Goal: Information Seeking & Learning: Learn about a topic

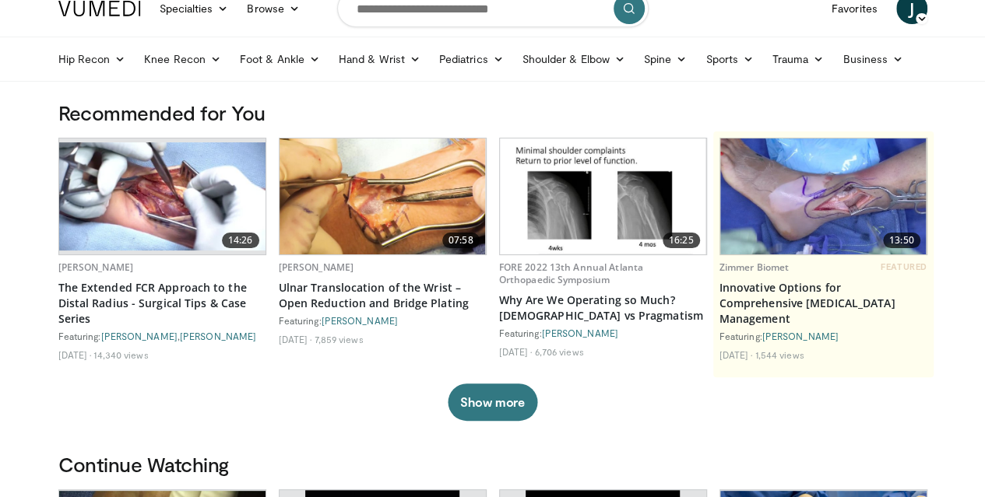
scroll to position [55, 0]
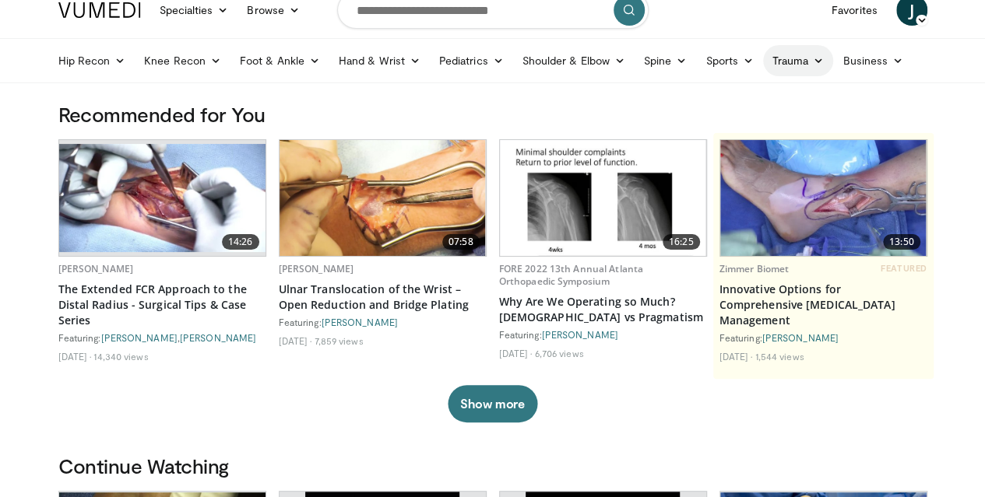
click at [813, 56] on icon at bounding box center [818, 60] width 11 height 11
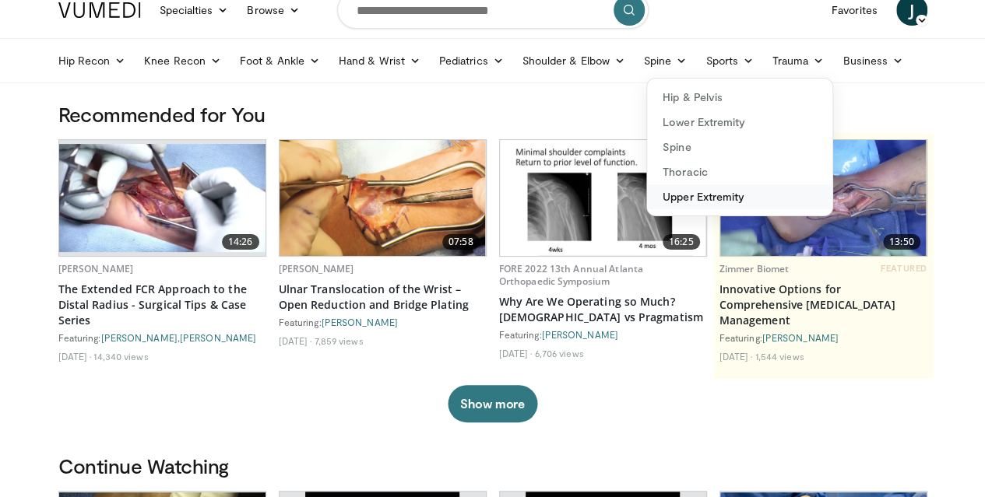
click at [658, 195] on link "Upper Extremity" at bounding box center [739, 196] width 185 height 25
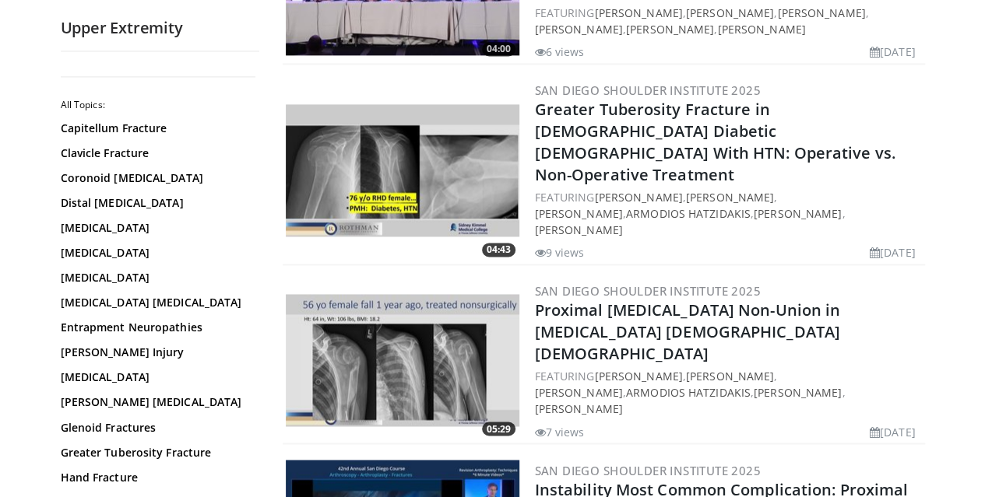
scroll to position [1059, 0]
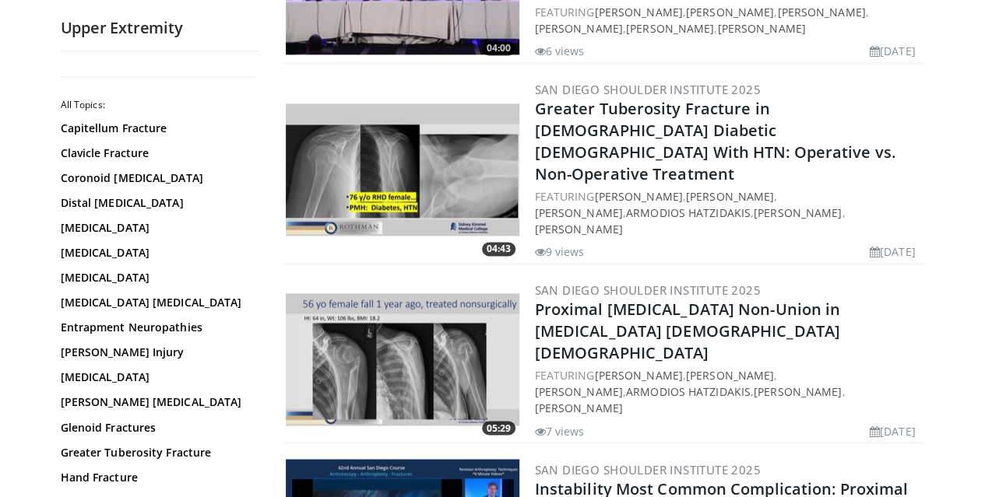
click at [286, 293] on img at bounding box center [403, 359] width 234 height 132
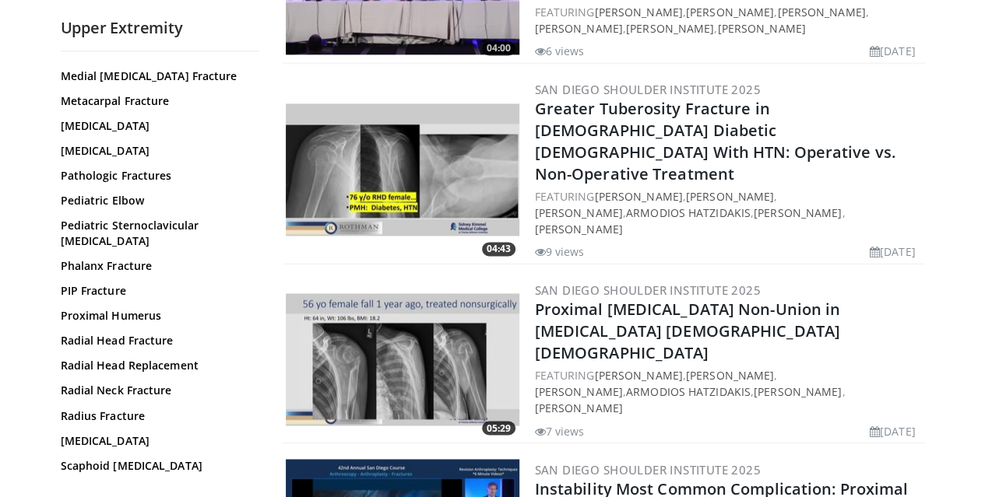
scroll to position [501, 0]
click at [74, 283] on link "PIP Fracture" at bounding box center [156, 291] width 191 height 16
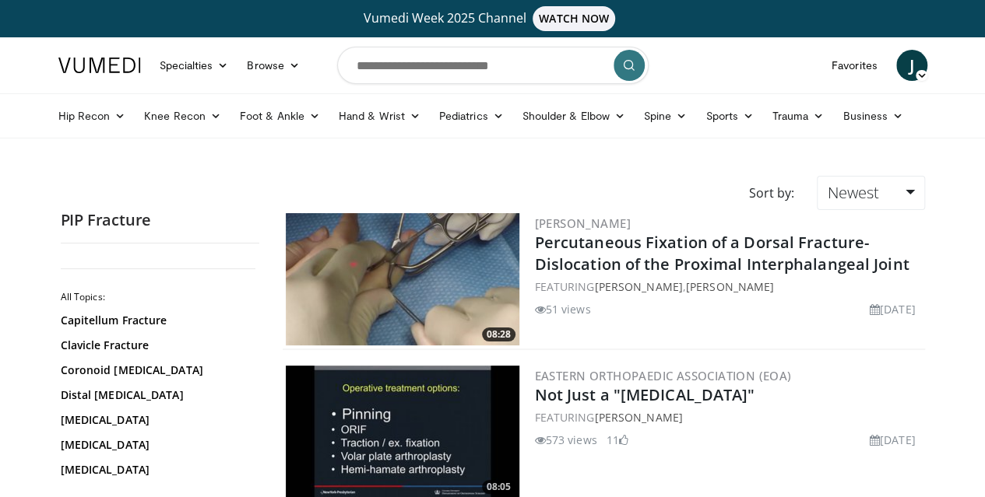
click at [409, 277] on img at bounding box center [403, 279] width 234 height 132
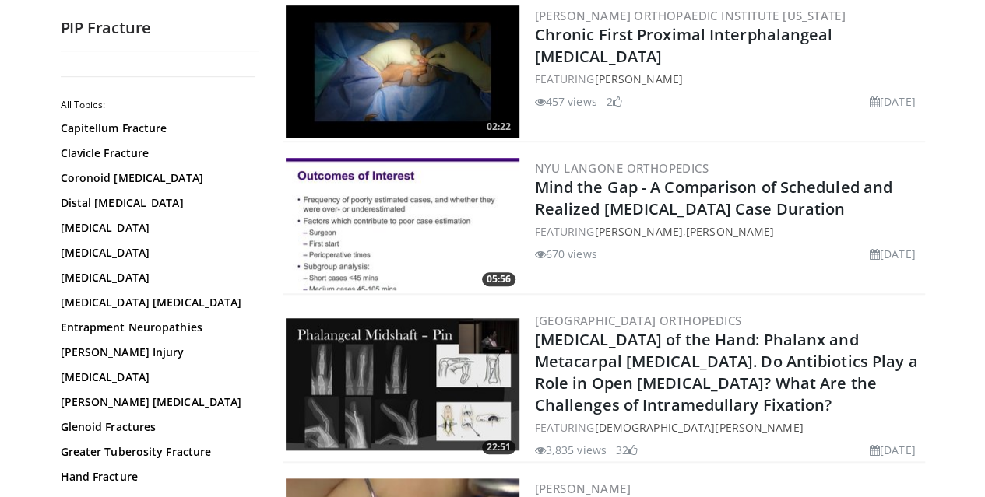
scroll to position [514, 0]
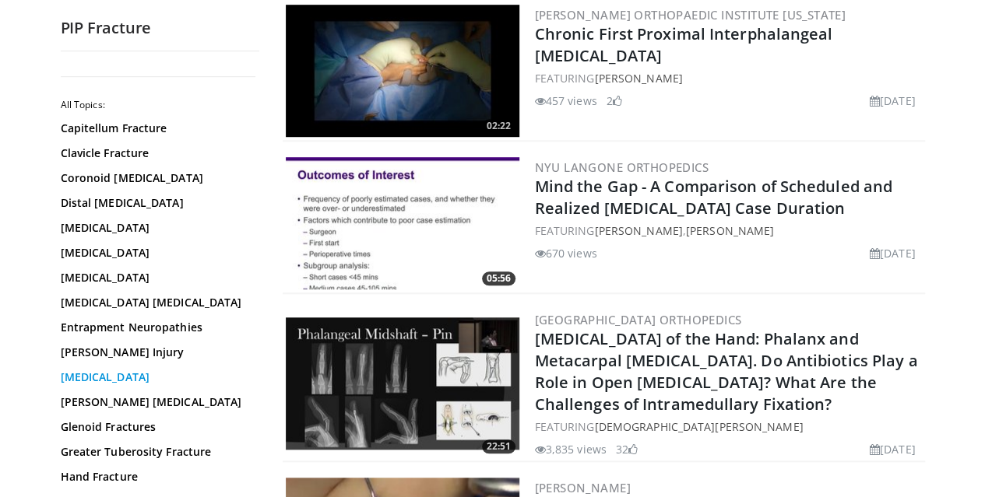
click at [94, 377] on link "[MEDICAL_DATA]" at bounding box center [156, 378] width 191 height 16
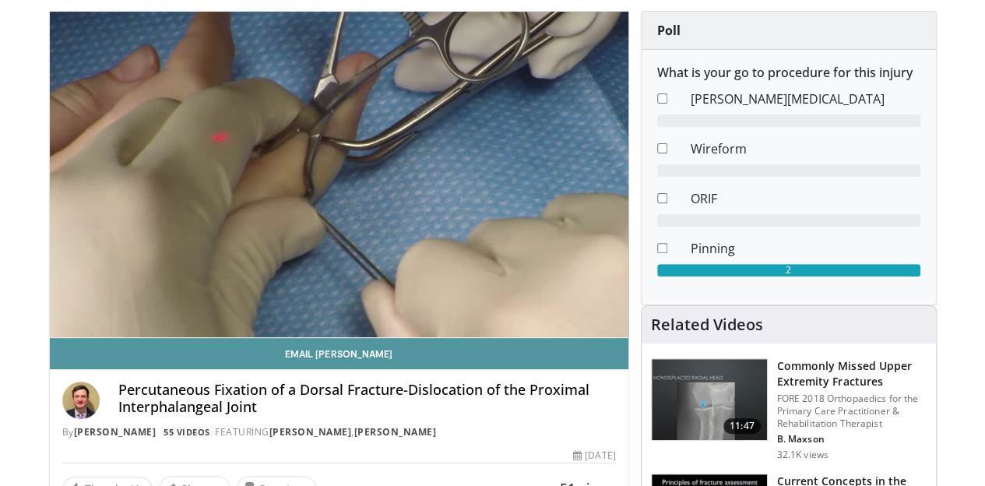
scroll to position [147, 0]
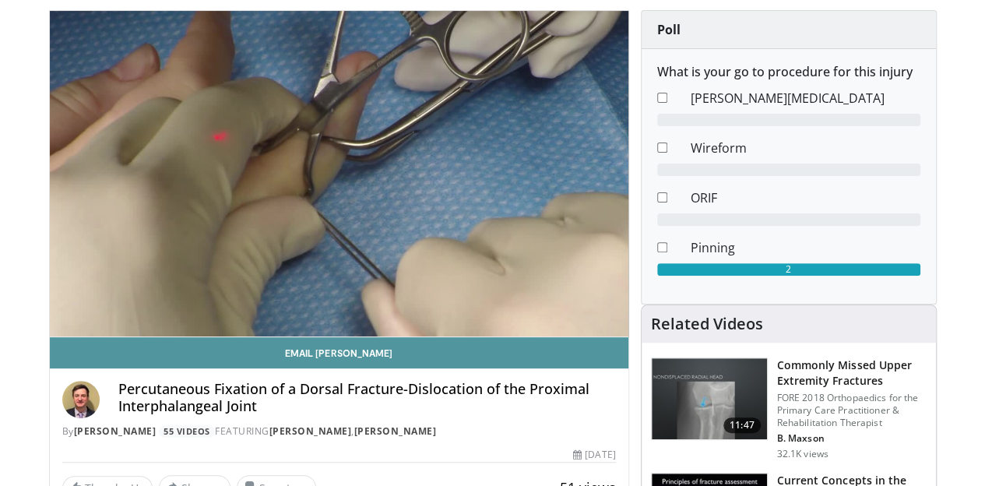
click at [469, 438] on div "Percutaneous Fixation of a Dorsal Fracture-Dislocation of the Proximal Interpha…" at bounding box center [338, 410] width 553 height 58
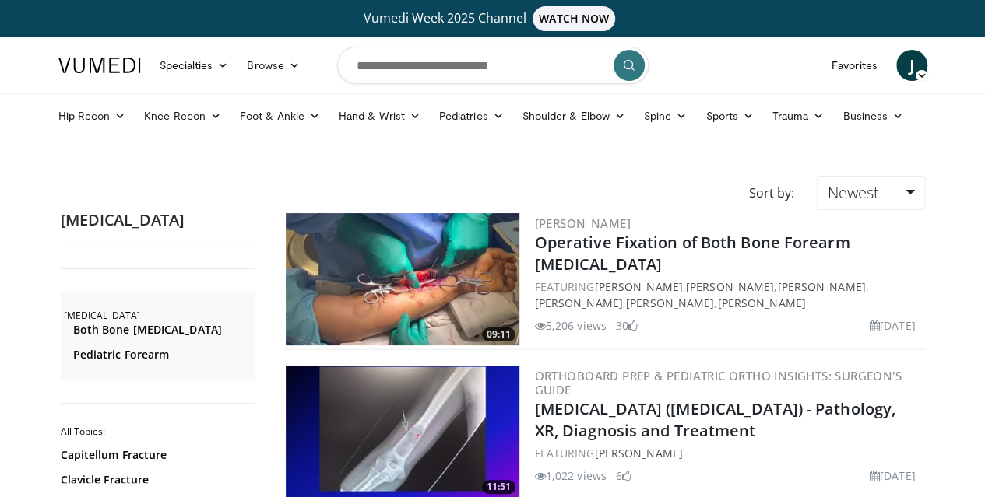
click at [394, 253] on img at bounding box center [403, 279] width 234 height 132
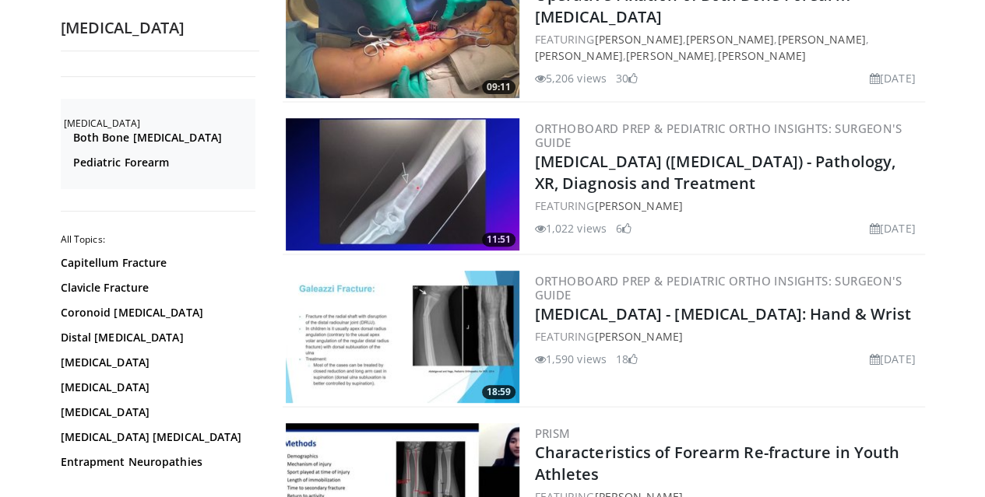
scroll to position [249, 0]
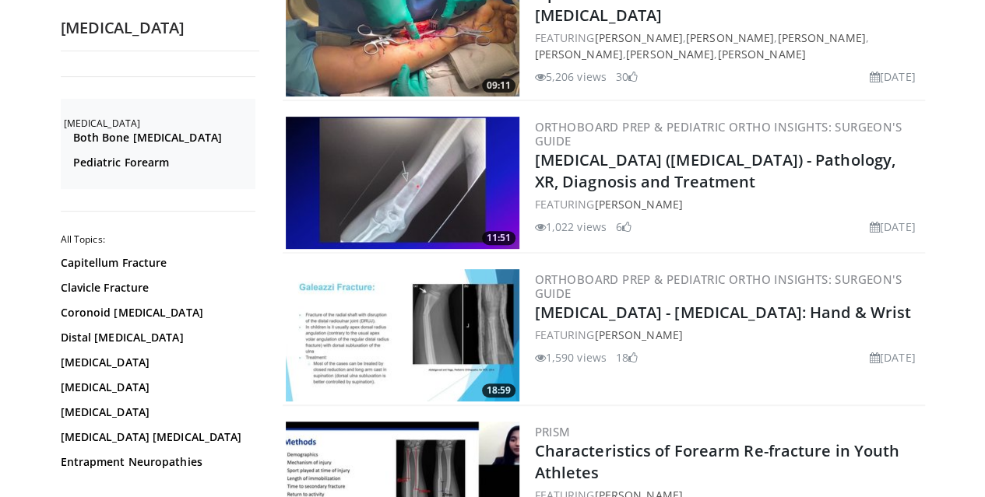
click at [317, 314] on img at bounding box center [403, 335] width 234 height 132
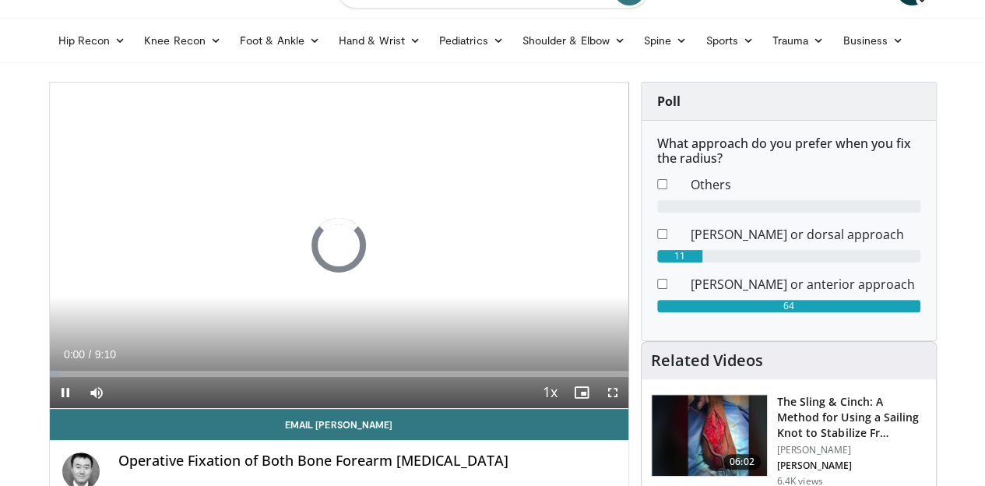
scroll to position [89, 0]
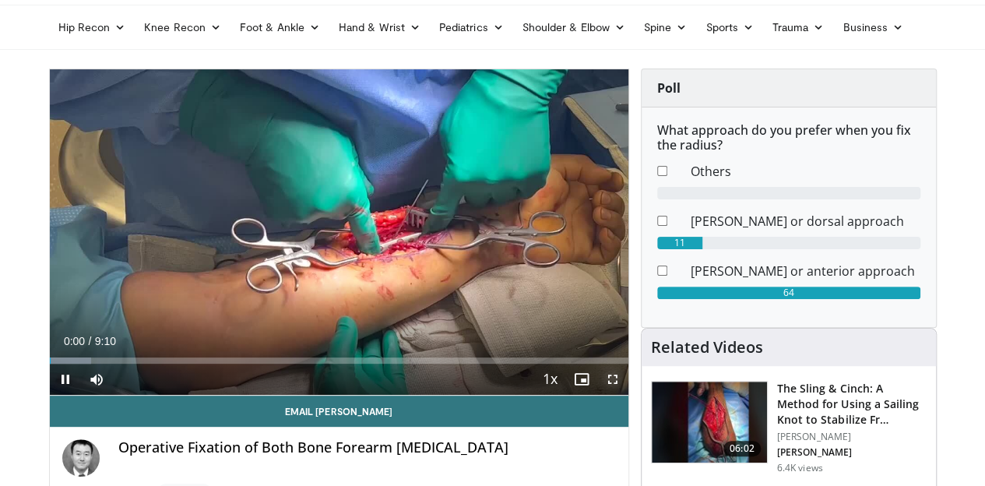
click at [621, 395] on span "Video Player" at bounding box center [612, 378] width 31 height 31
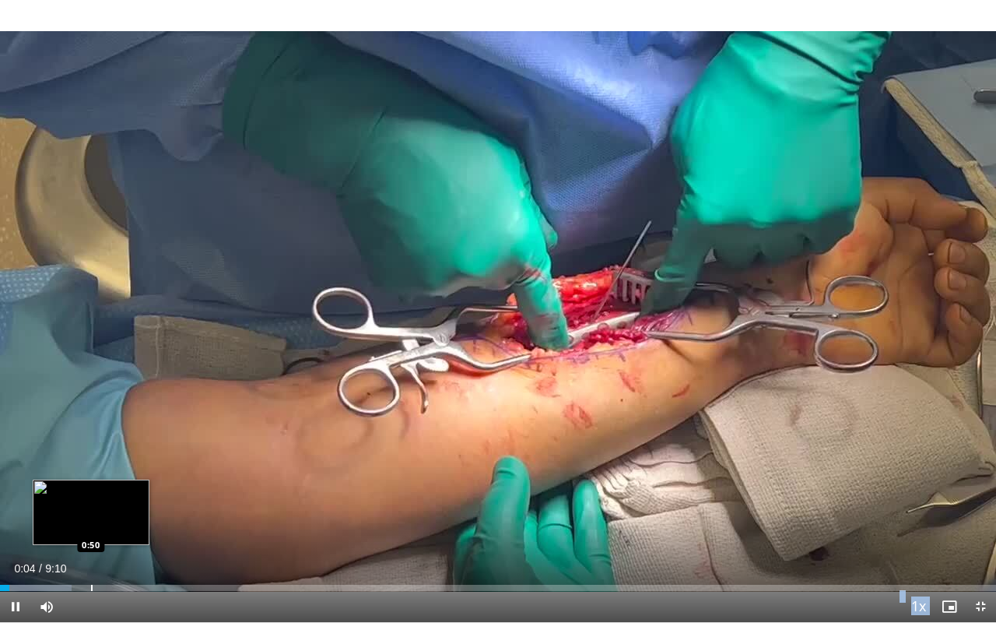
click at [91, 485] on video-js "**********" at bounding box center [498, 311] width 996 height 623
click at [38, 485] on div "Progress Bar" at bounding box center [39, 588] width 2 height 6
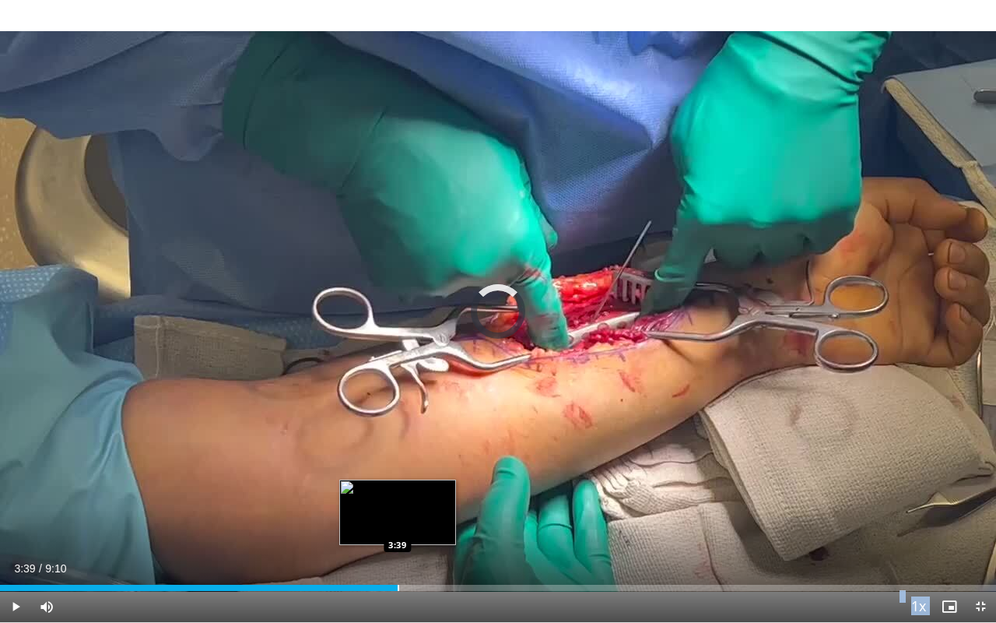
click at [398, 485] on div "Progress Bar" at bounding box center [399, 588] width 2 height 6
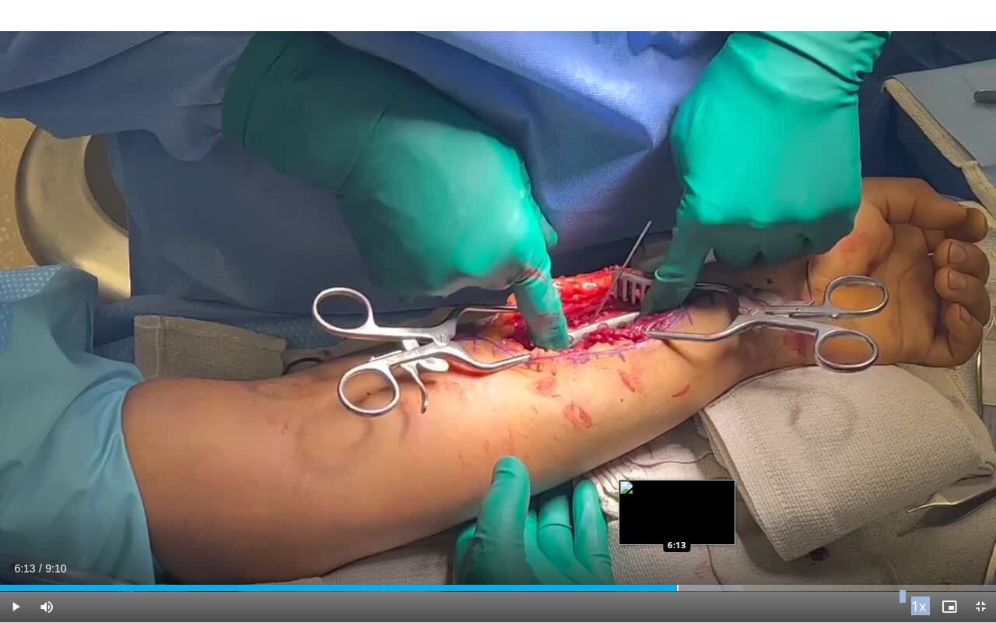
click at [677, 485] on div "Loaded : 74.59% 6:13 6:13" at bounding box center [498, 583] width 996 height 15
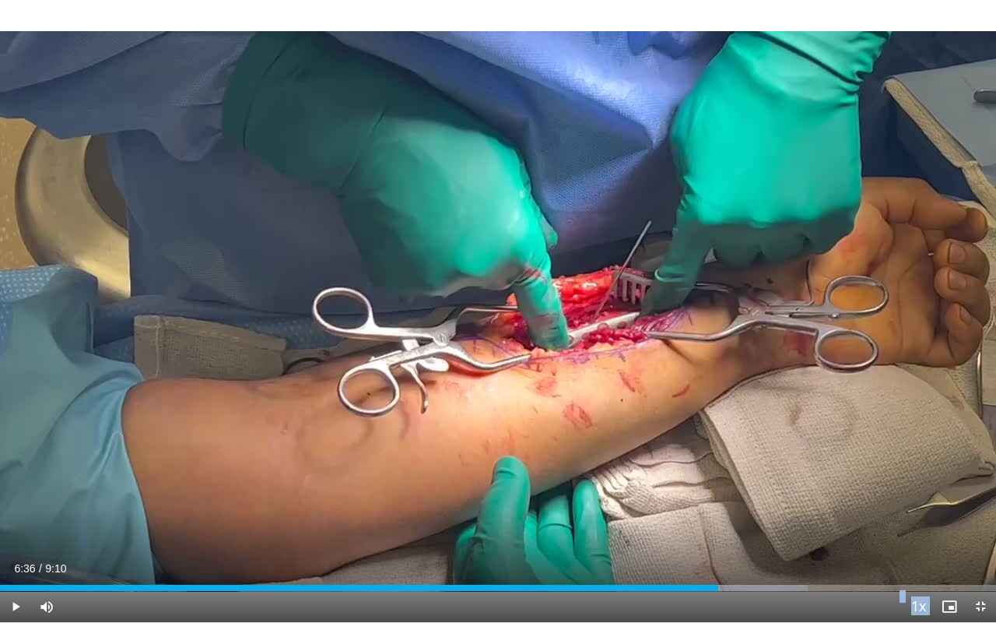
click at [718, 485] on div "Progress Bar" at bounding box center [719, 588] width 2 height 6
click at [979, 485] on span "Video Player" at bounding box center [980, 606] width 31 height 31
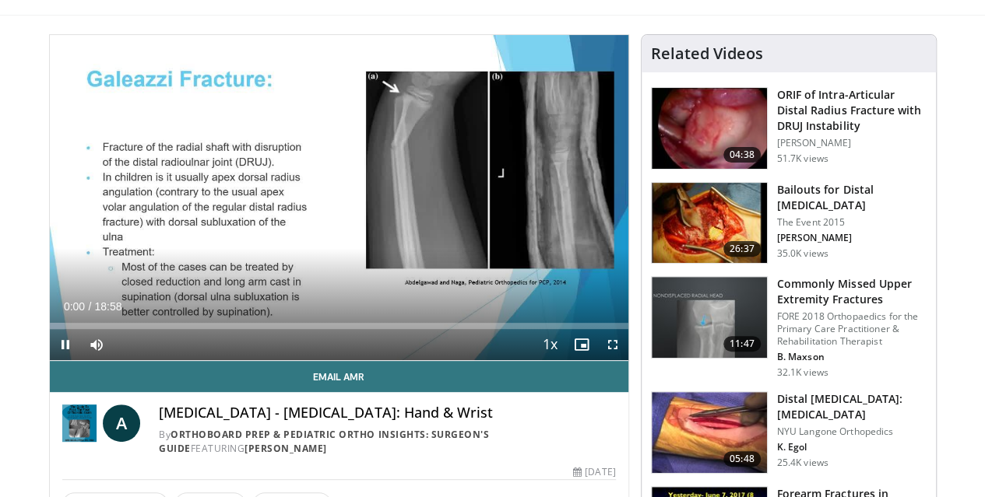
scroll to position [139, 0]
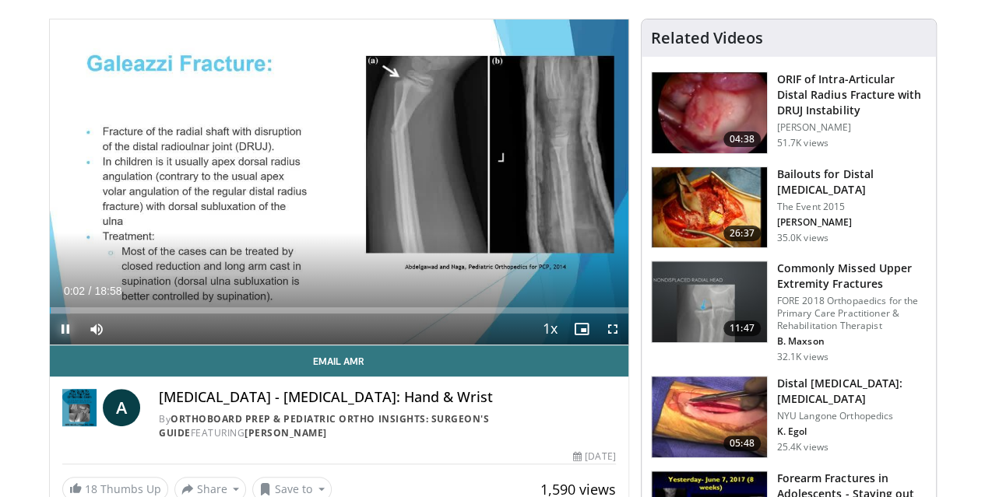
click at [50, 343] on span "Video Player" at bounding box center [65, 329] width 31 height 31
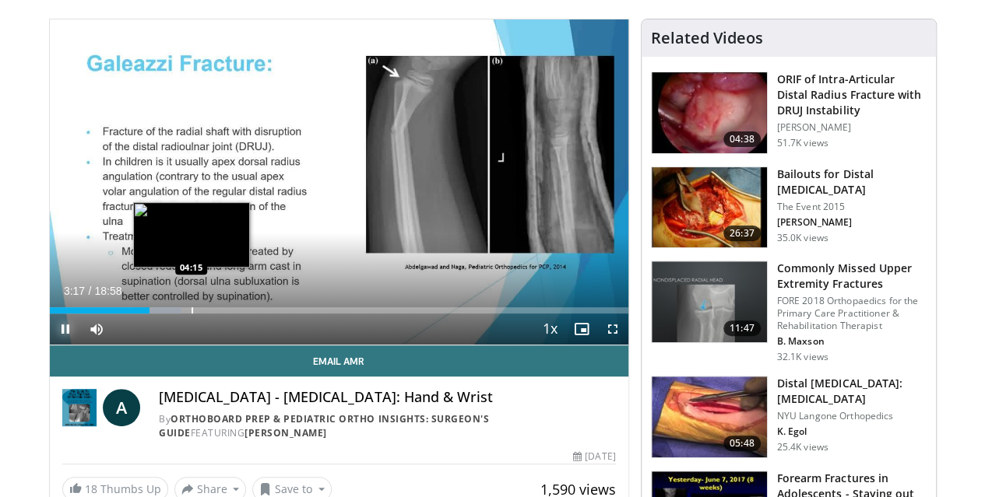
click at [191, 314] on div "Progress Bar" at bounding box center [192, 310] width 2 height 6
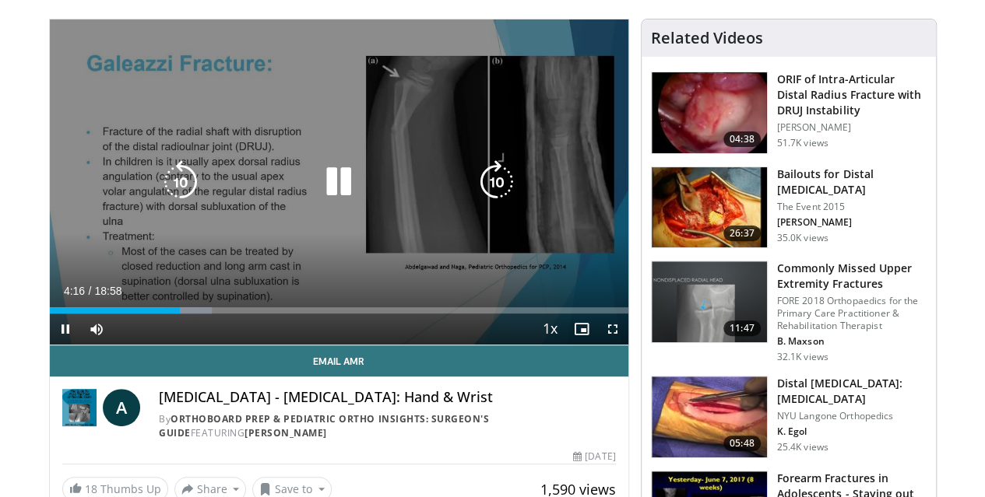
click at [137, 234] on div "10 seconds Tap to unmute" at bounding box center [339, 181] width 578 height 325
click at [146, 267] on div "10 seconds Tap to unmute" at bounding box center [339, 181] width 578 height 325
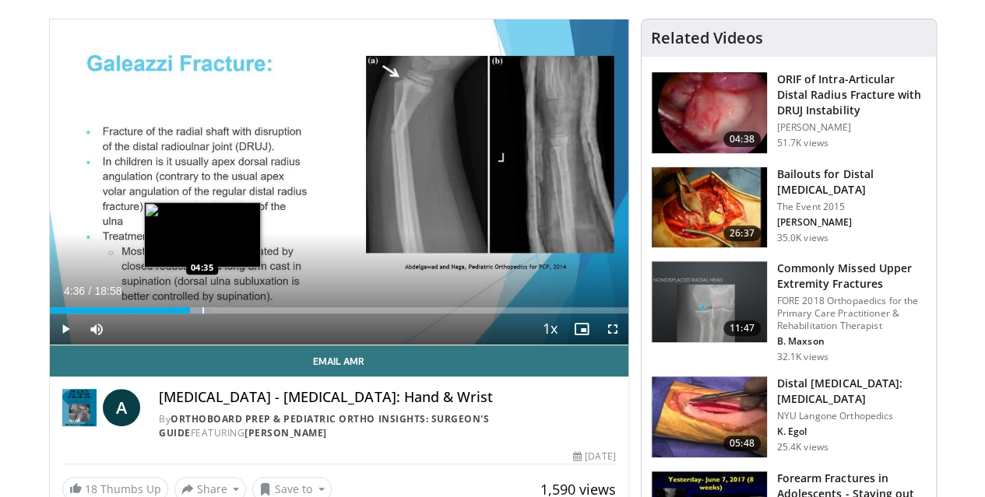
click at [202, 314] on div "Progress Bar" at bounding box center [203, 310] width 2 height 6
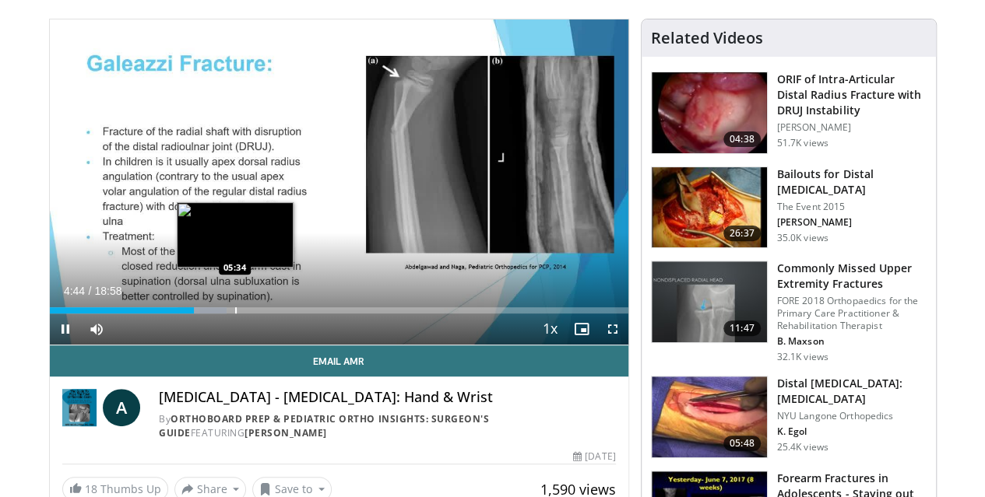
click at [196, 339] on video-js "**********" at bounding box center [339, 182] width 578 height 326
click at [223, 314] on div "Progress Bar" at bounding box center [224, 310] width 2 height 6
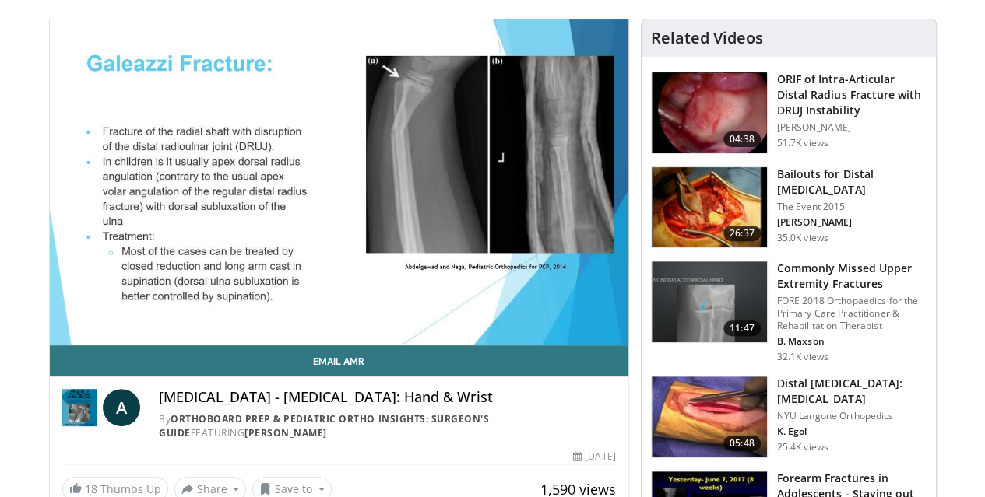
click at [739, 418] on img at bounding box center [708, 417] width 115 height 81
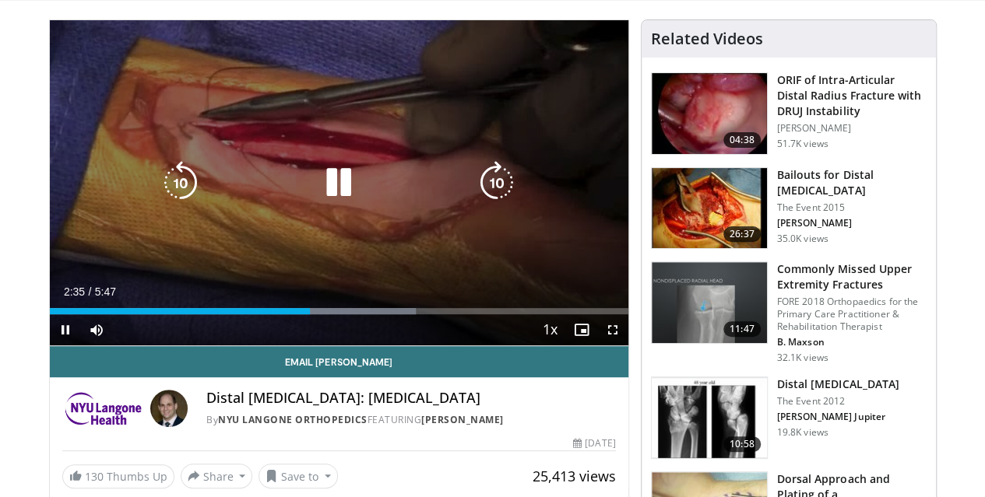
scroll to position [137, 0]
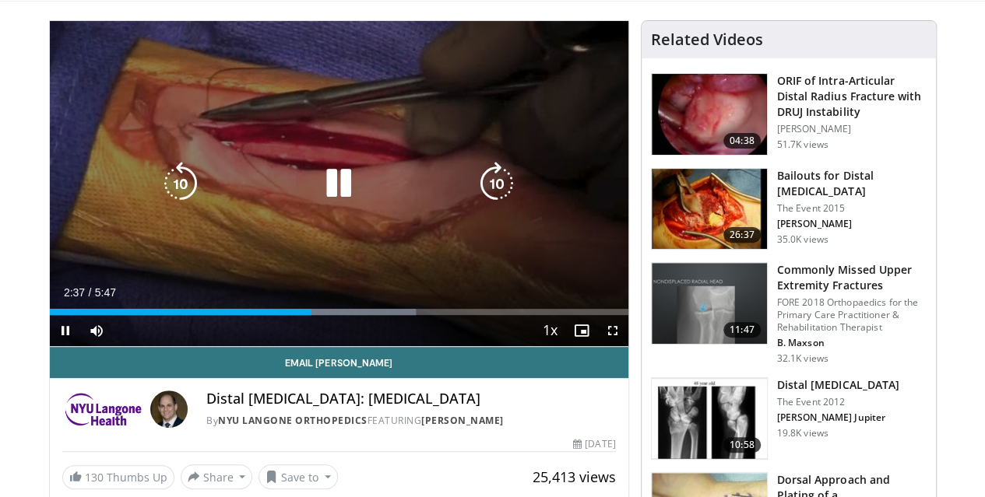
click at [327, 198] on icon "Video Player" at bounding box center [339, 184] width 44 height 44
click at [246, 194] on div "Video Player" at bounding box center [338, 183] width 347 height 31
click at [332, 189] on icon "Video Player" at bounding box center [339, 184] width 44 height 44
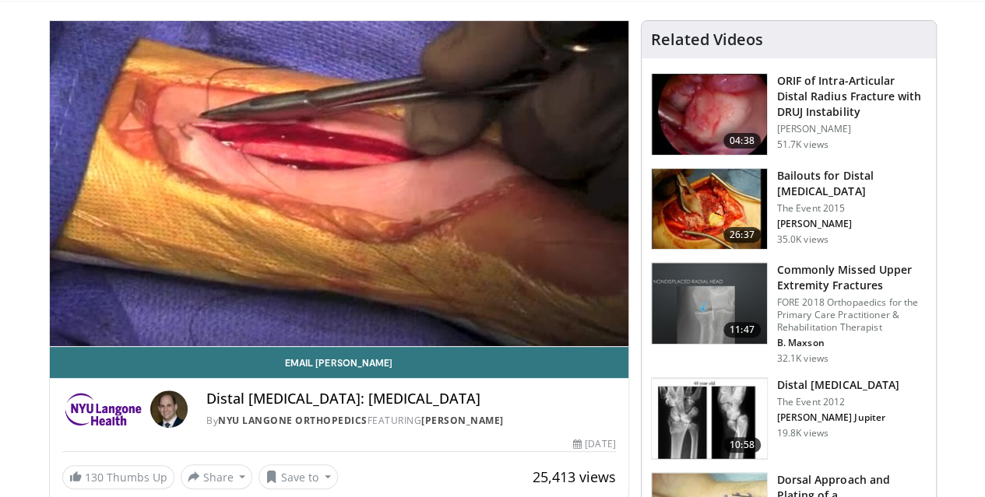
click at [704, 411] on img at bounding box center [708, 418] width 115 height 81
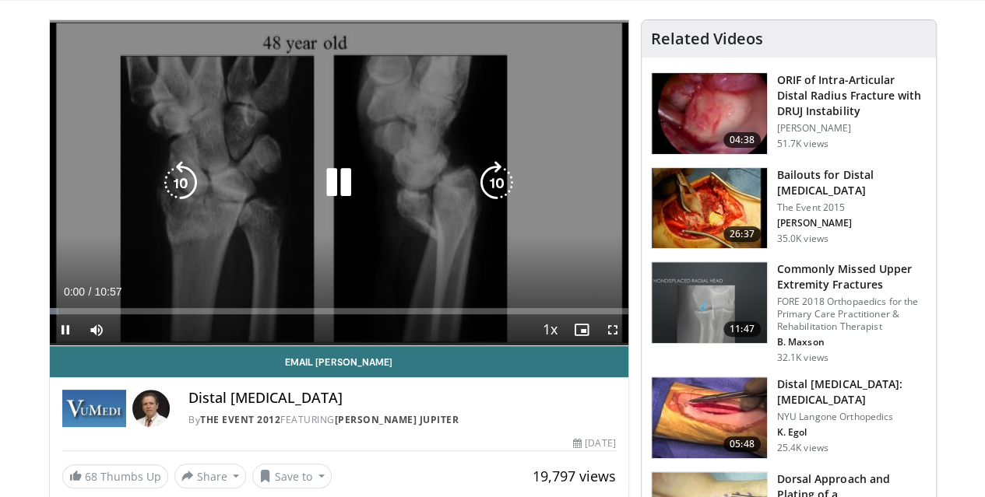
scroll to position [144, 0]
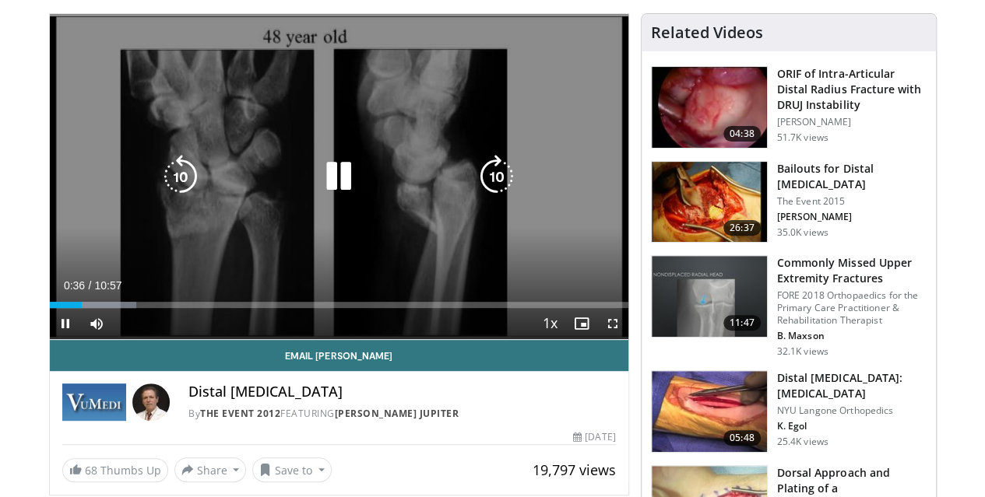
click at [334, 198] on icon "Video Player" at bounding box center [339, 177] width 44 height 44
click at [337, 198] on icon "Video Player" at bounding box center [339, 177] width 44 height 44
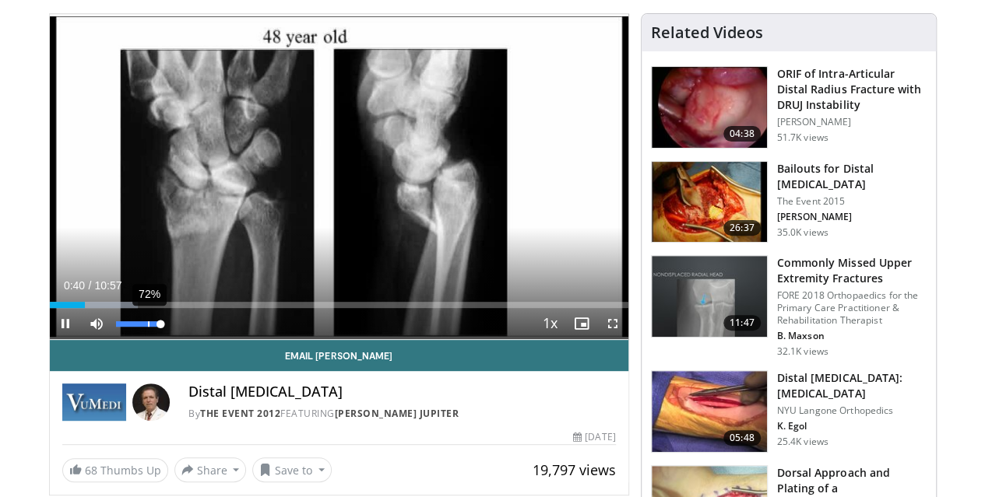
click at [111, 339] on div "72%" at bounding box center [138, 323] width 54 height 31
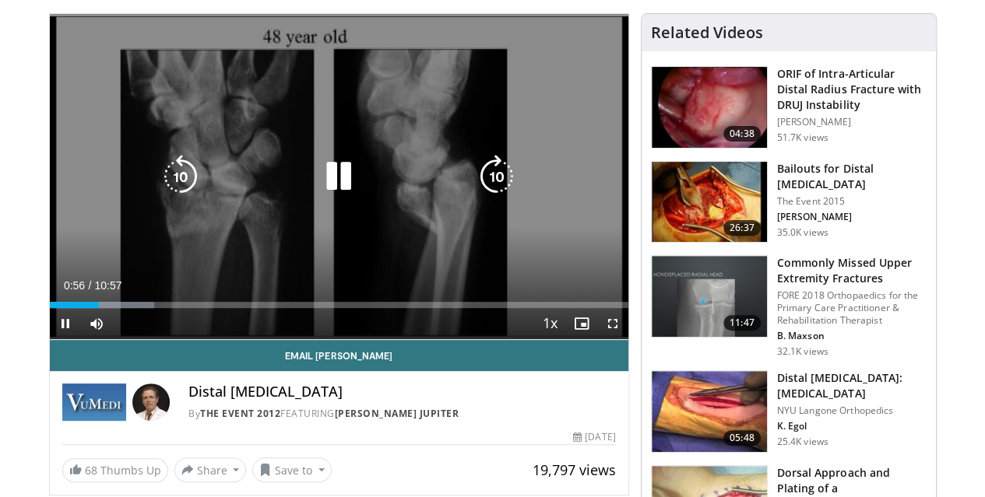
click at [348, 182] on div "Video Player" at bounding box center [338, 176] width 347 height 31
click at [325, 182] on icon "Video Player" at bounding box center [339, 177] width 44 height 44
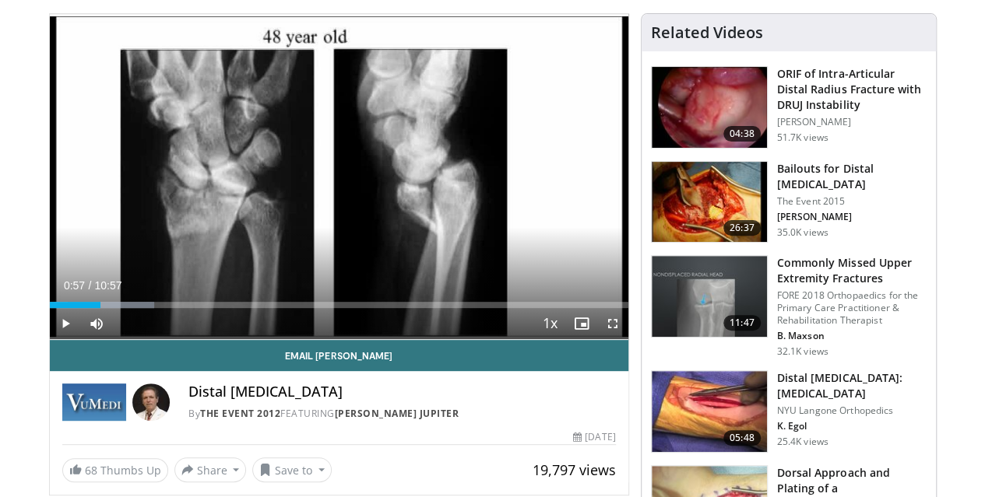
click at [326, 191] on div "10 seconds Tap to unmute" at bounding box center [339, 176] width 578 height 325
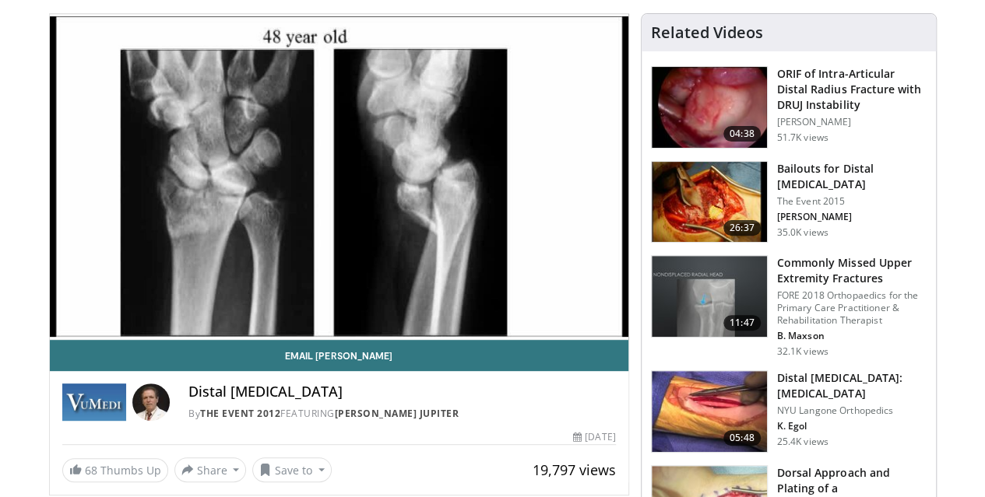
click at [326, 191] on div "10 seconds Tap to unmute" at bounding box center [339, 176] width 578 height 325
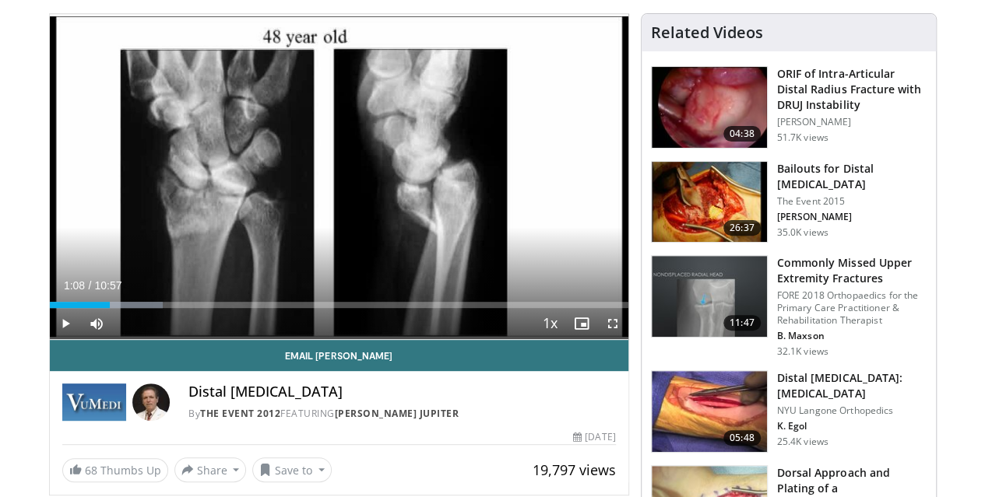
click at [326, 191] on div "10 seconds Tap to unmute" at bounding box center [339, 176] width 578 height 325
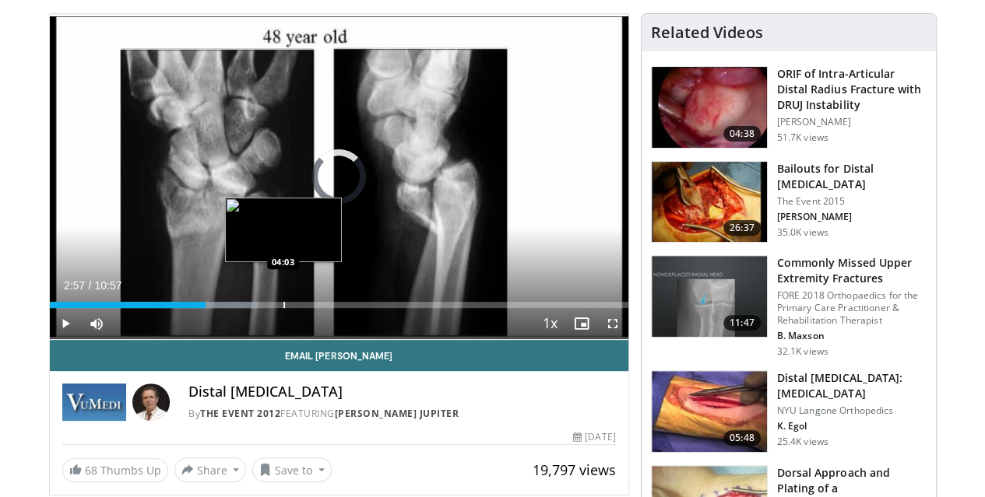
click at [243, 308] on div "Loaded : 36.19% 02:57 04:03" at bounding box center [339, 300] width 578 height 15
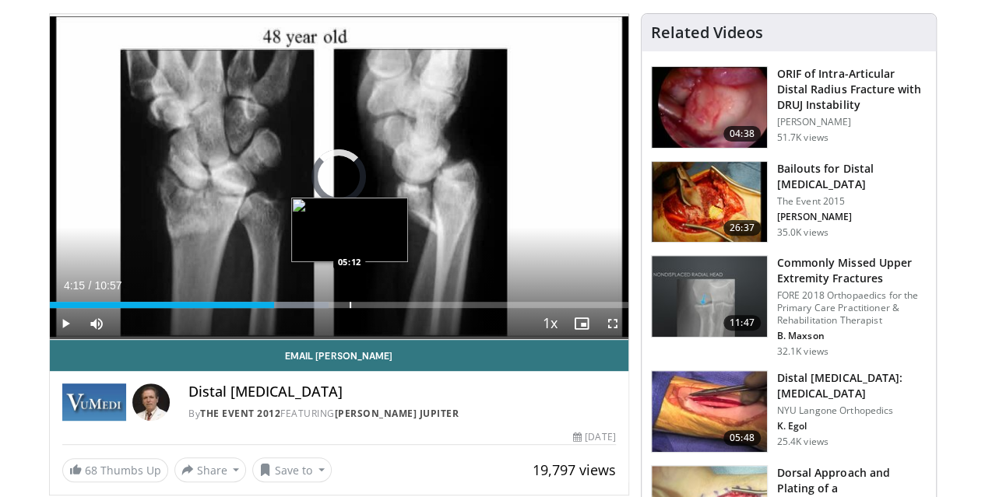
click at [310, 308] on div "Loaded : 48.26% 04:15 05:12" at bounding box center [339, 300] width 578 height 15
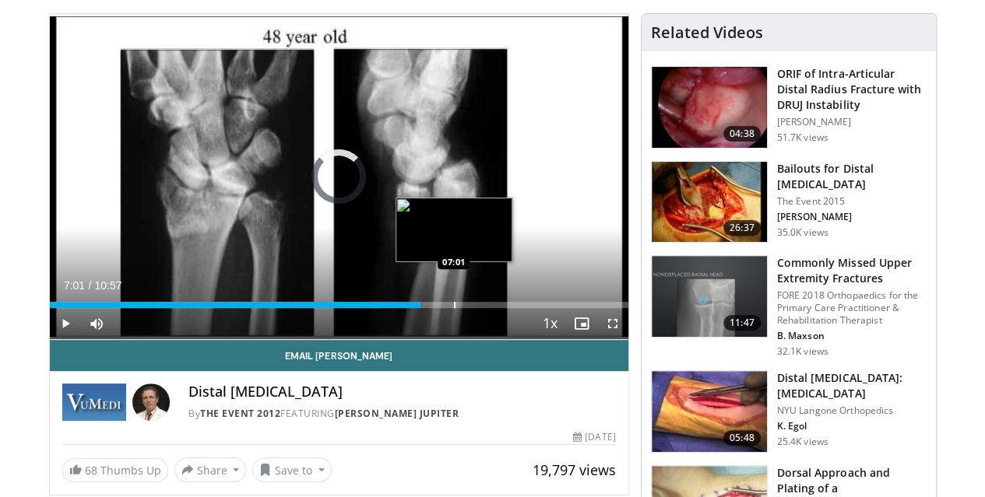
click at [454, 308] on div "Progress Bar" at bounding box center [455, 305] width 2 height 6
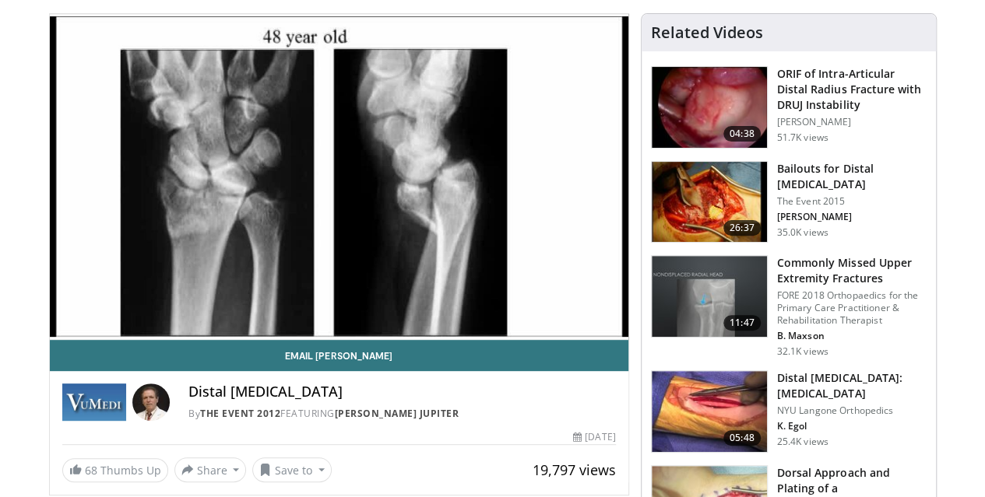
click at [756, 284] on img at bounding box center [708, 296] width 115 height 81
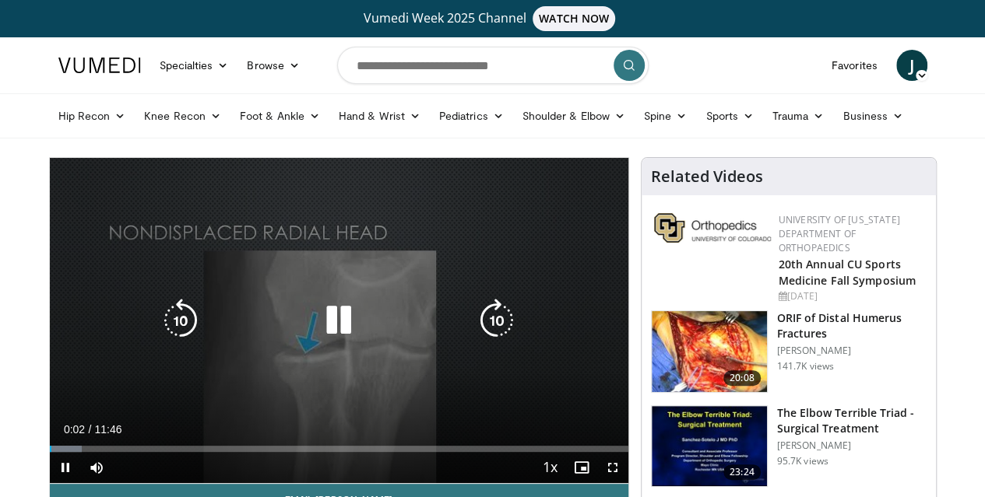
click at [554, 273] on div "10 seconds Tap to unmute" at bounding box center [339, 320] width 578 height 325
click at [335, 318] on icon "Video Player" at bounding box center [339, 321] width 44 height 44
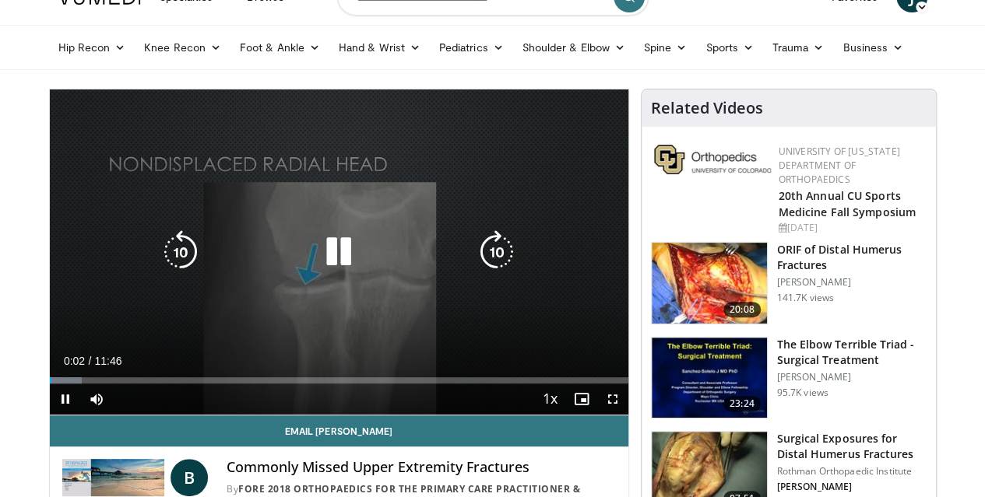
scroll to position [79, 0]
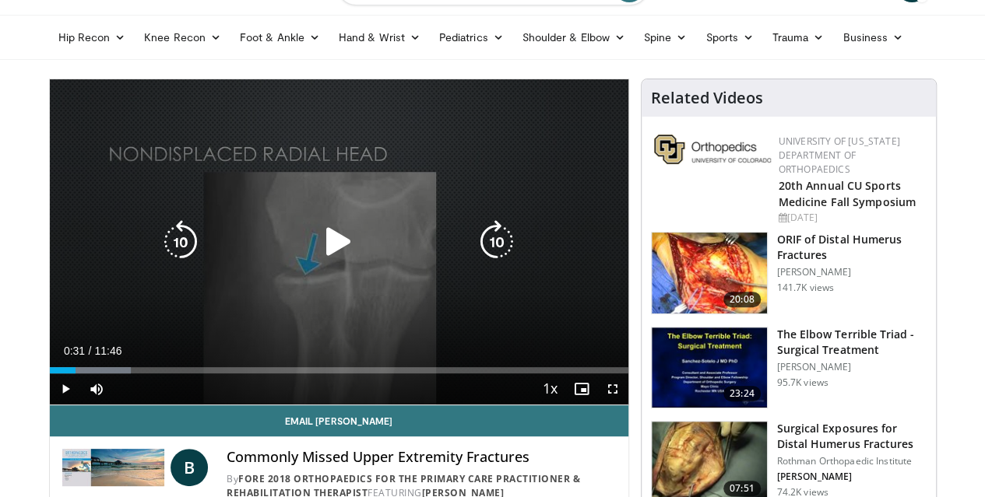
click at [219, 317] on div "10 seconds Tap to unmute" at bounding box center [339, 241] width 578 height 325
click at [303, 242] on div "Video Player" at bounding box center [338, 242] width 347 height 31
click at [337, 264] on icon "Video Player" at bounding box center [339, 242] width 44 height 44
click at [328, 237] on icon "Video Player" at bounding box center [339, 242] width 44 height 44
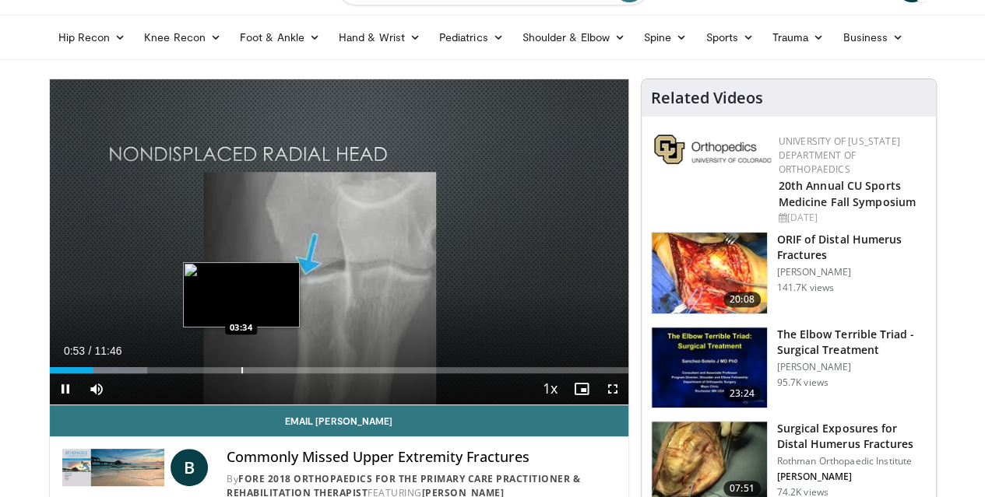
click at [202, 374] on div "Loaded : 16.85% 00:54 03:34" at bounding box center [339, 366] width 578 height 15
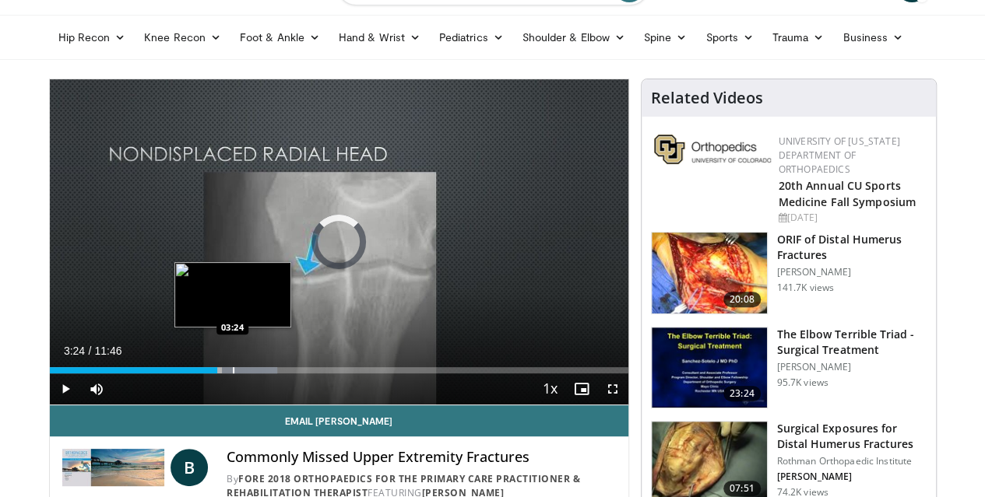
click at [233, 374] on div "Progress Bar" at bounding box center [234, 370] width 2 height 6
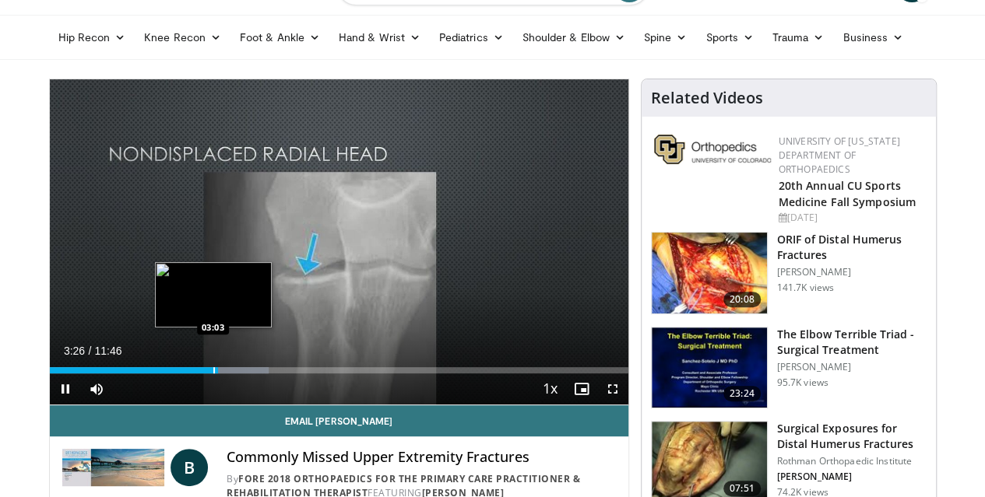
click at [172, 374] on div "Loaded : 37.93% 03:26 03:03" at bounding box center [339, 370] width 578 height 6
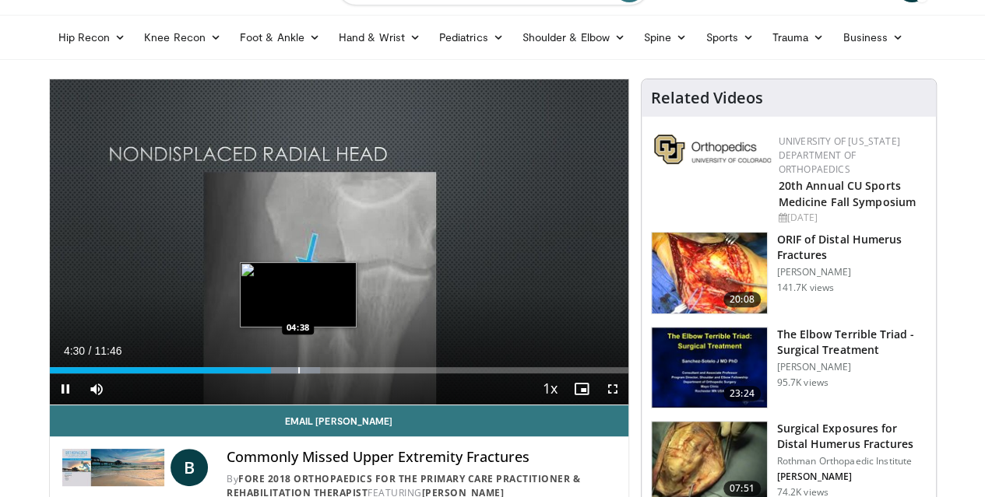
click at [258, 374] on div "Loaded : 46.79% 04:30 04:38" at bounding box center [339, 366] width 578 height 15
click at [282, 374] on div "Progress Bar" at bounding box center [283, 370] width 2 height 6
click at [290, 374] on div "Progress Bar" at bounding box center [291, 370] width 2 height 6
click at [278, 374] on div "Loaded : 48.21% 04:33 05:00" at bounding box center [339, 370] width 578 height 6
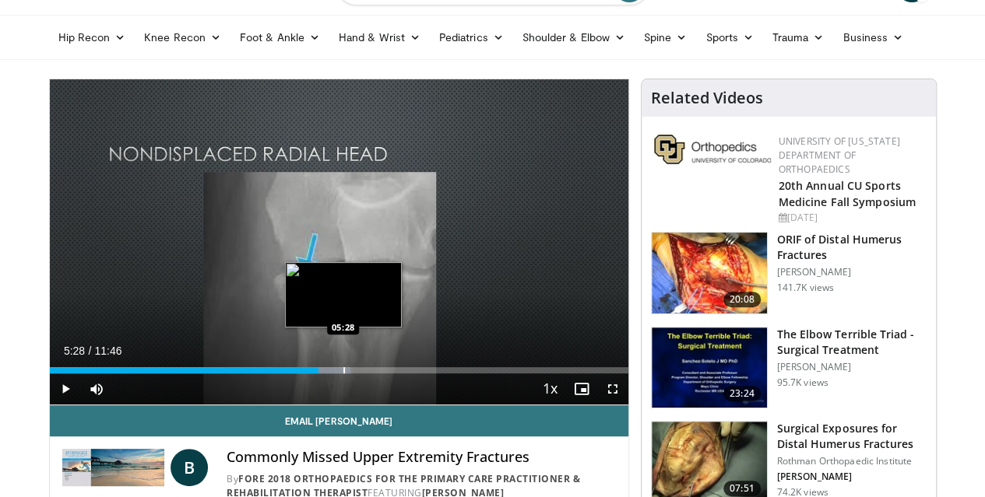
click at [343, 374] on div "Progress Bar" at bounding box center [344, 370] width 2 height 6
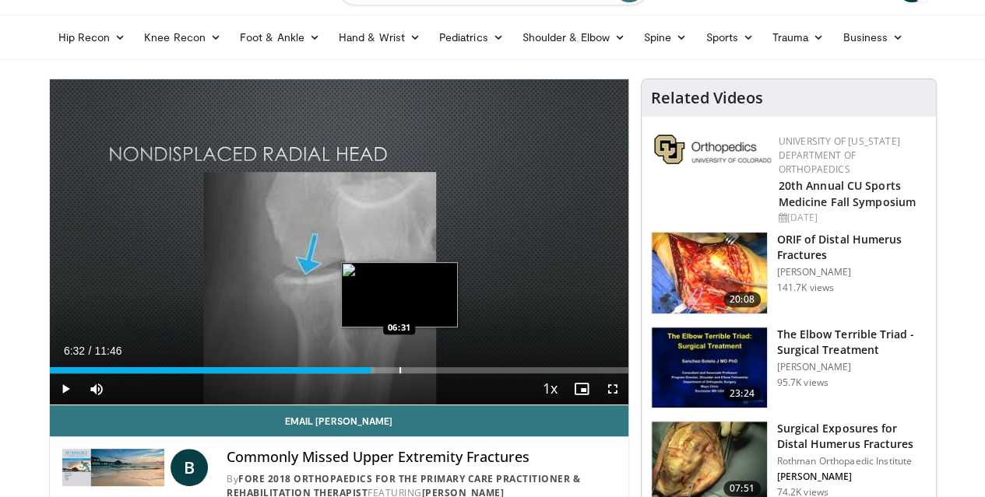
click at [360, 374] on div "Loaded : 56.19% 06:32 06:31" at bounding box center [339, 366] width 578 height 15
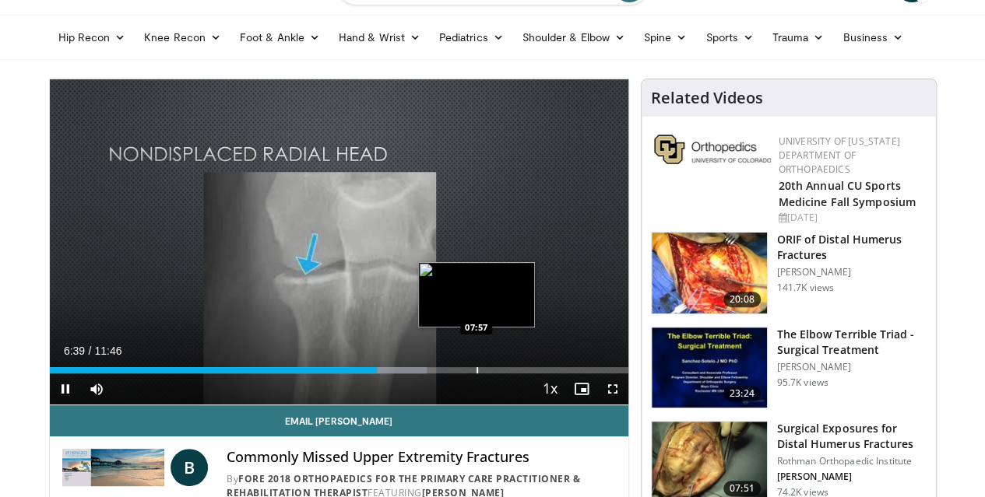
click at [436, 374] on div "Loaded : 65.22% 06:39 07:57" at bounding box center [339, 366] width 578 height 15
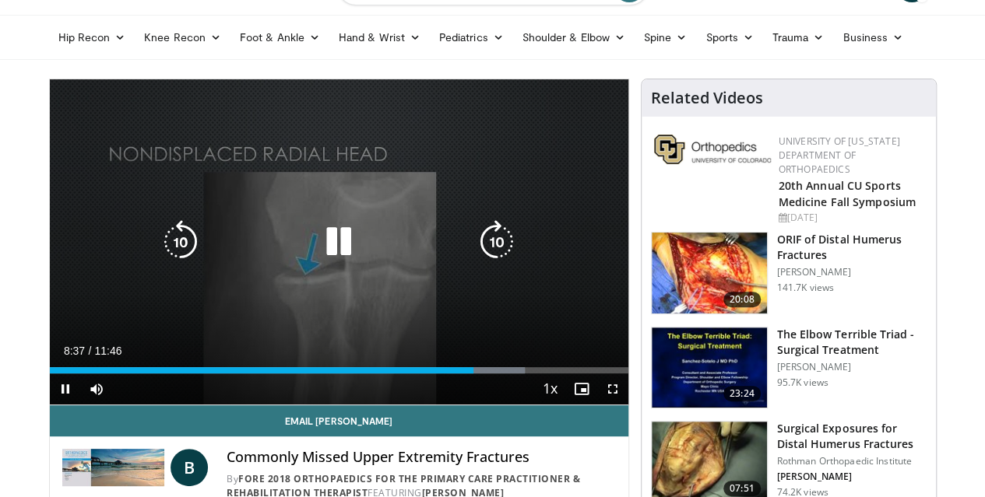
click at [317, 258] on icon "Video Player" at bounding box center [339, 242] width 44 height 44
click at [330, 260] on icon "Video Player" at bounding box center [339, 242] width 44 height 44
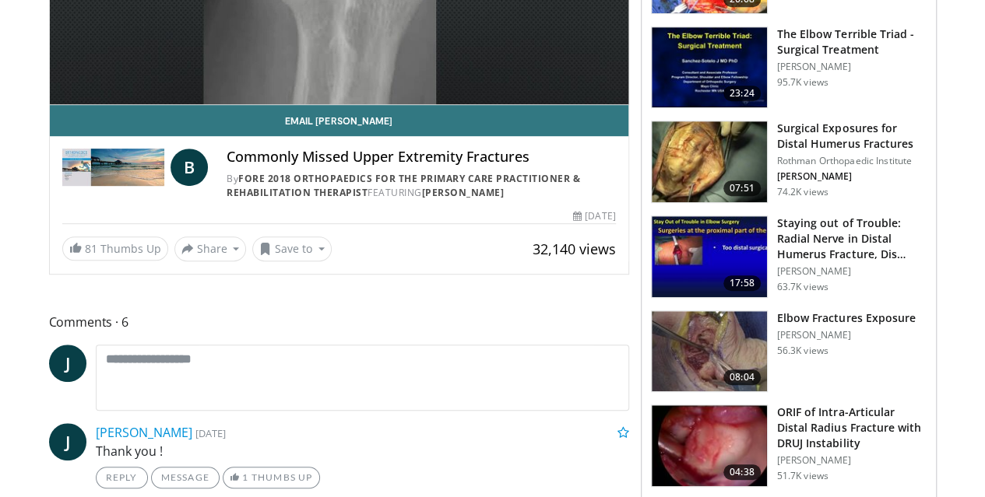
scroll to position [380, 0]
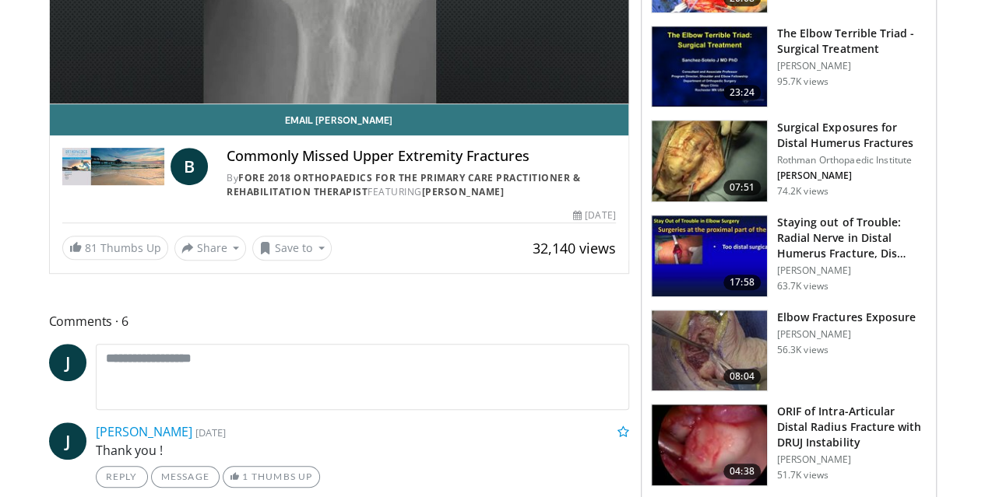
click at [738, 406] on img at bounding box center [708, 445] width 115 height 81
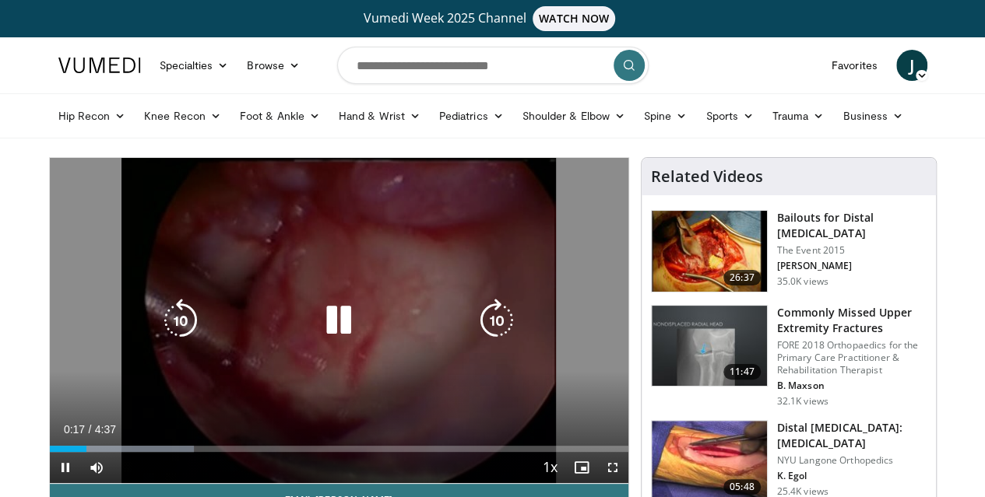
click at [159, 342] on icon "Video Player" at bounding box center [181, 321] width 44 height 44
click at [159, 335] on icon "Video Player" at bounding box center [181, 321] width 44 height 44
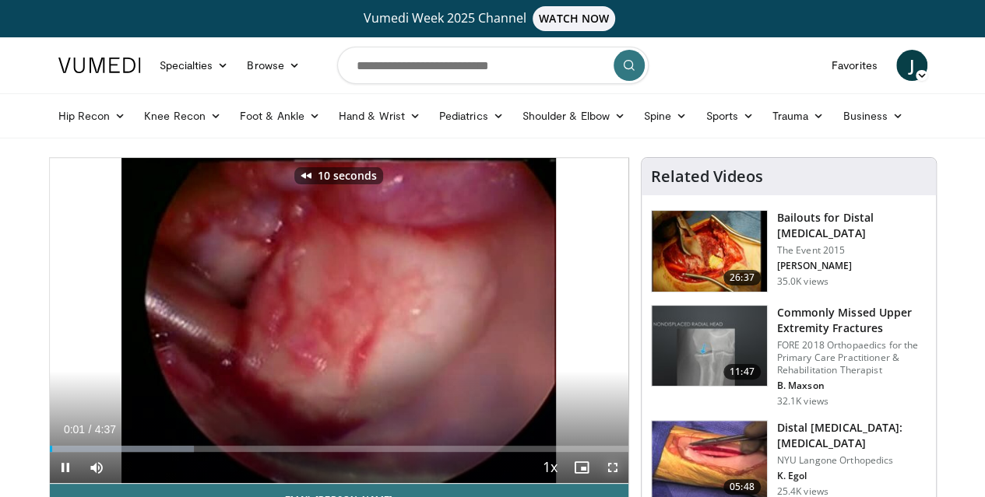
click at [628, 483] on span "Video Player" at bounding box center [612, 467] width 31 height 31
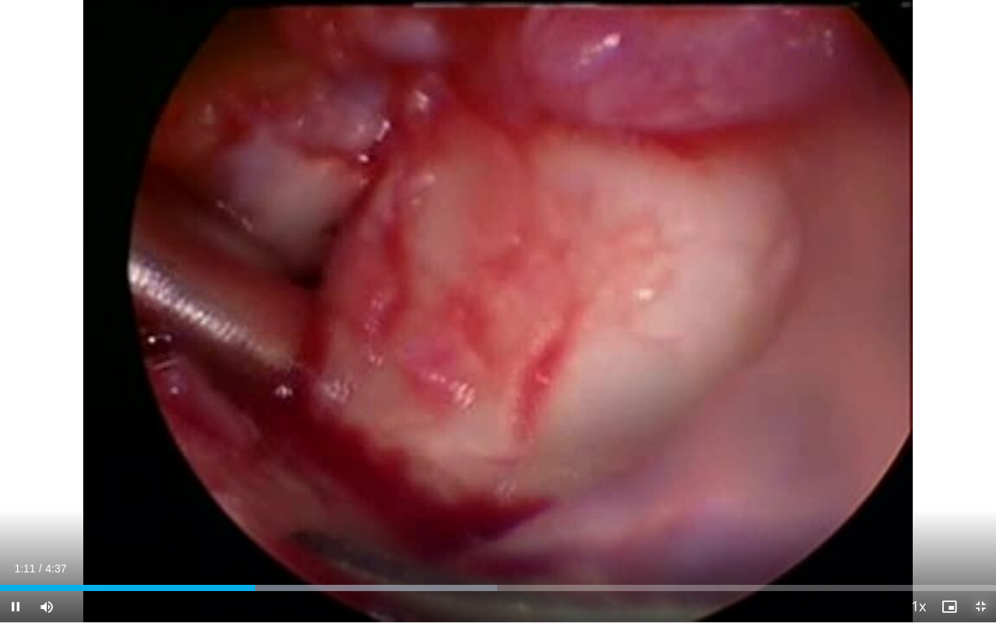
click at [982, 497] on span "Video Player" at bounding box center [980, 606] width 31 height 31
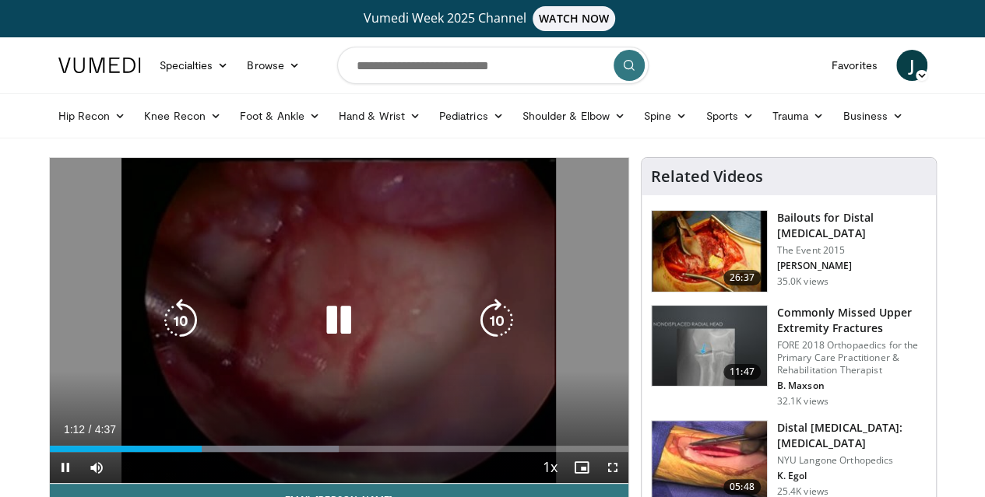
click at [322, 368] on div "10 seconds Tap to unmute" at bounding box center [339, 320] width 578 height 325
click at [402, 241] on div "10 seconds Tap to unmute" at bounding box center [339, 320] width 578 height 325
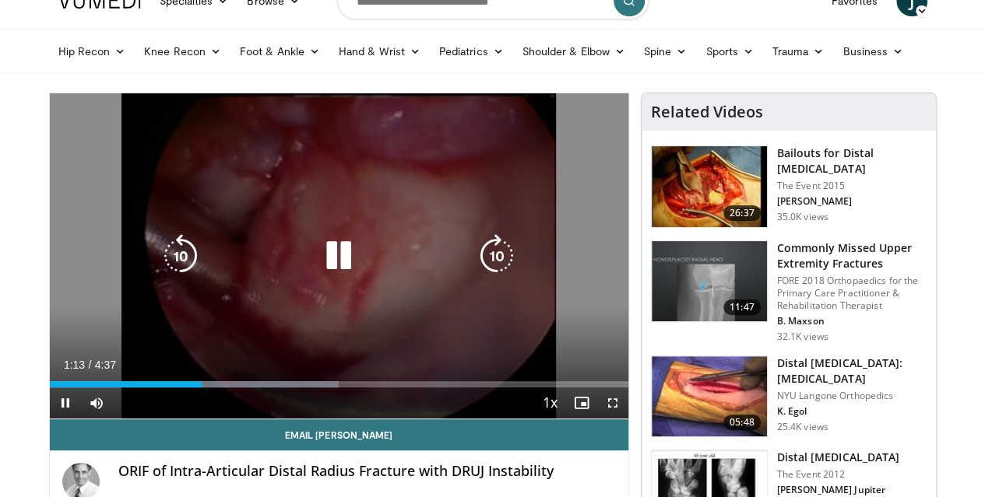
scroll to position [67, 0]
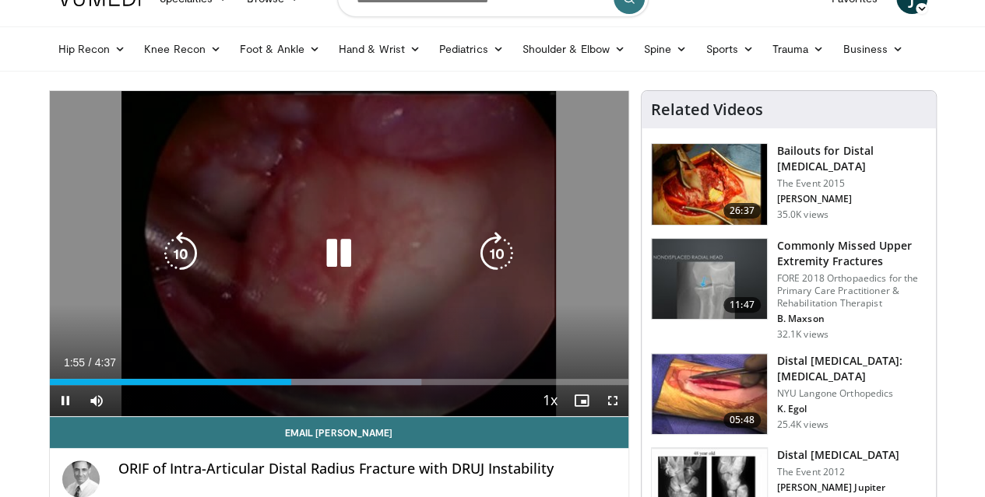
click at [368, 297] on div "10 seconds Tap to unmute" at bounding box center [339, 253] width 578 height 325
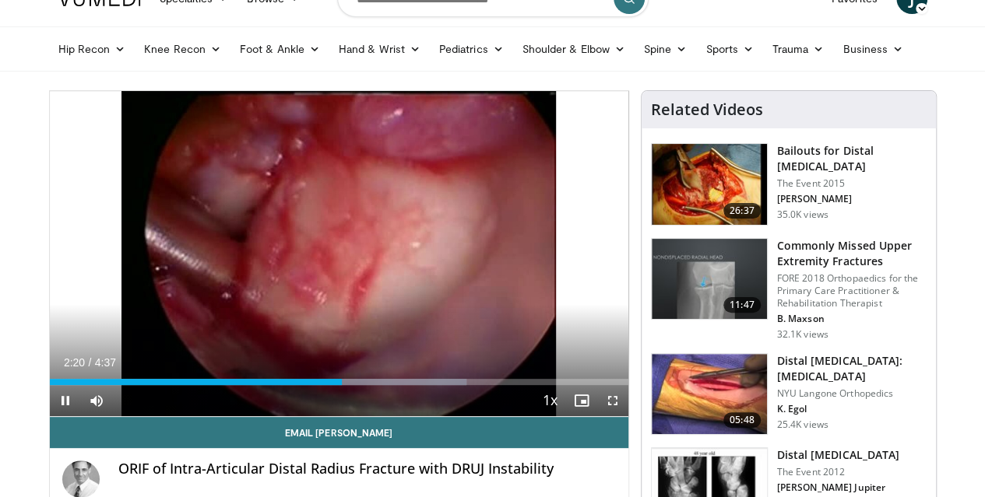
click at [277, 414] on div "Current Time 2:20 / Duration 4:37 Pause Skip Backward Skip Forward Mute Loaded …" at bounding box center [339, 400] width 578 height 31
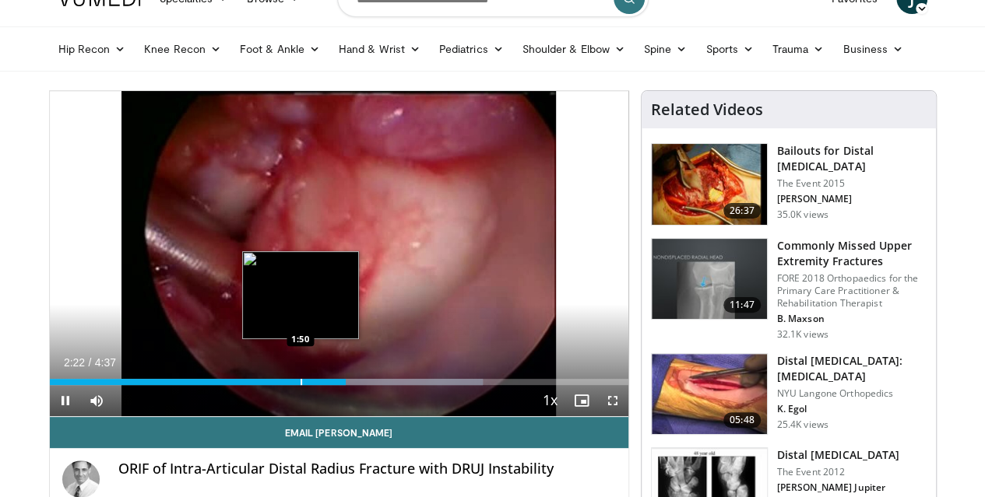
click at [300, 385] on div "Progress Bar" at bounding box center [301, 382] width 2 height 6
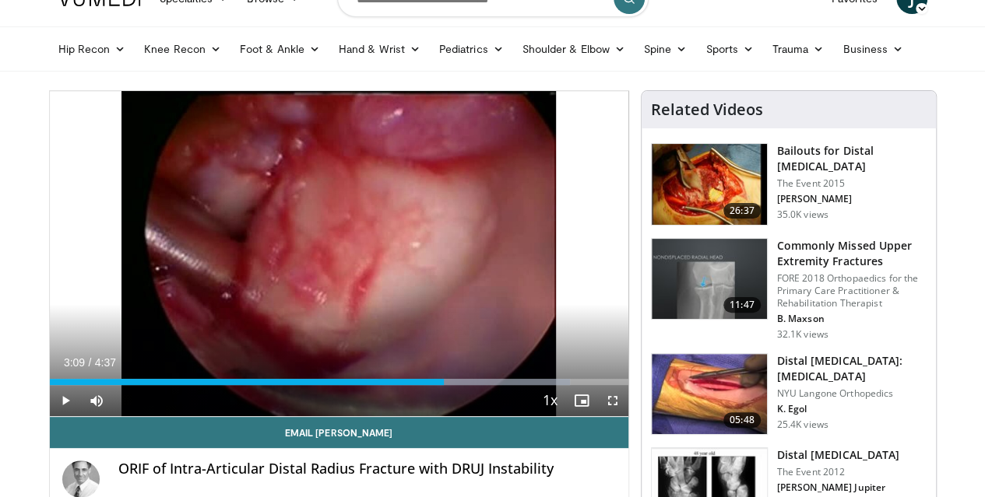
click at [374, 190] on div "10 seconds Tap to unmute" at bounding box center [339, 253] width 578 height 325
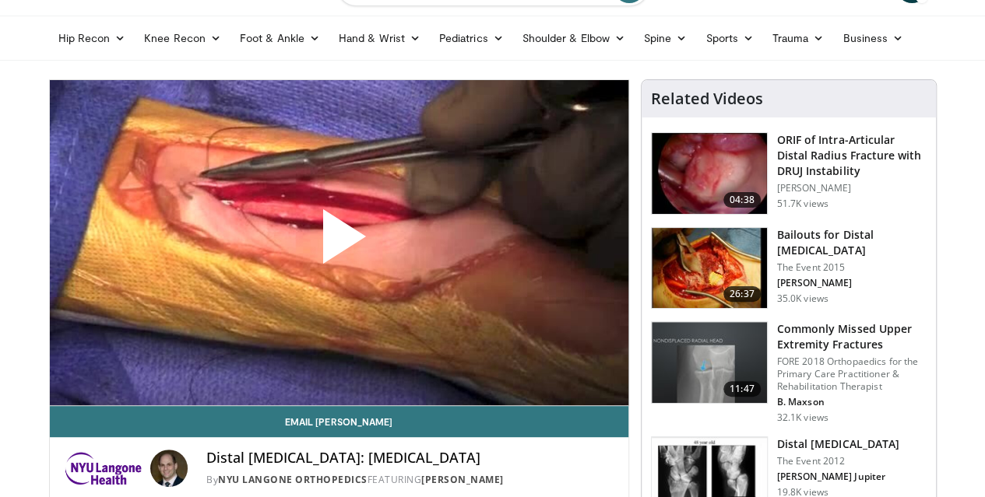
scroll to position [137, 0]
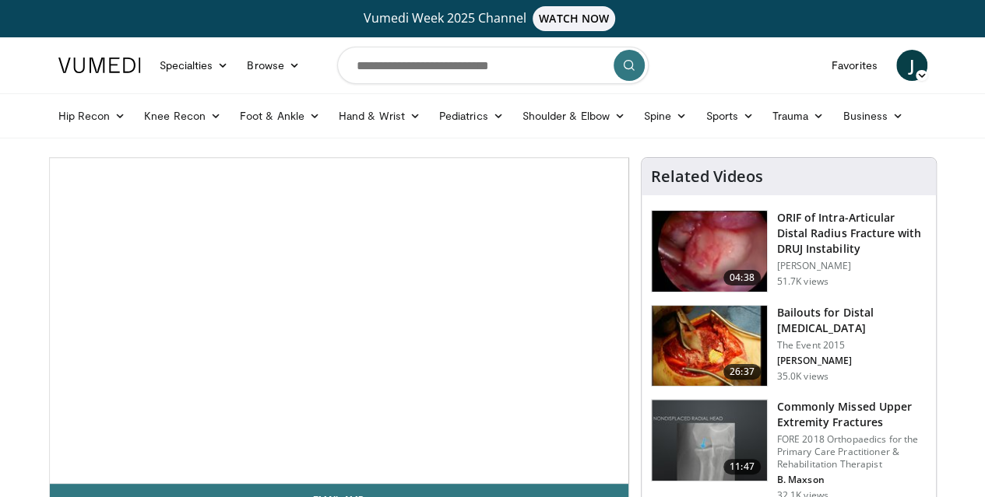
scroll to position [139, 0]
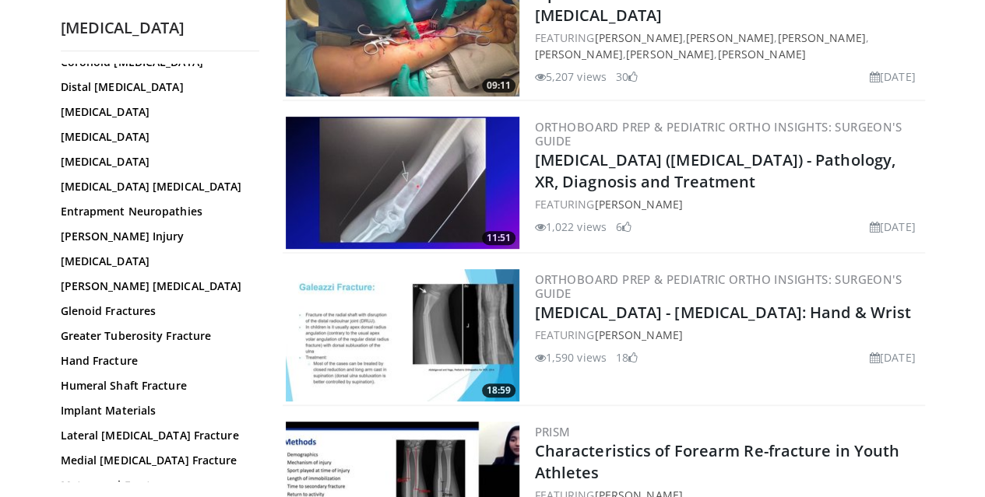
scroll to position [252, 0]
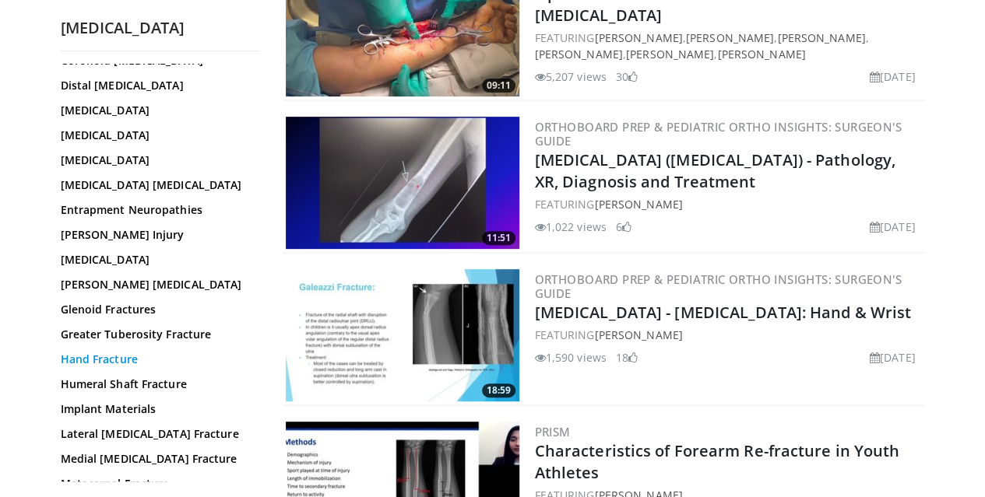
click at [79, 360] on link "Hand Fracture" at bounding box center [156, 360] width 191 height 16
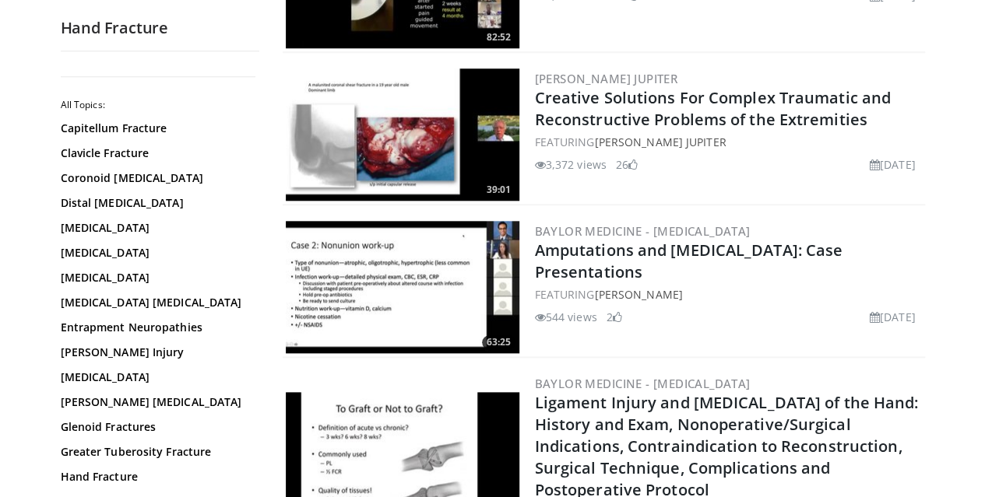
scroll to position [757, 0]
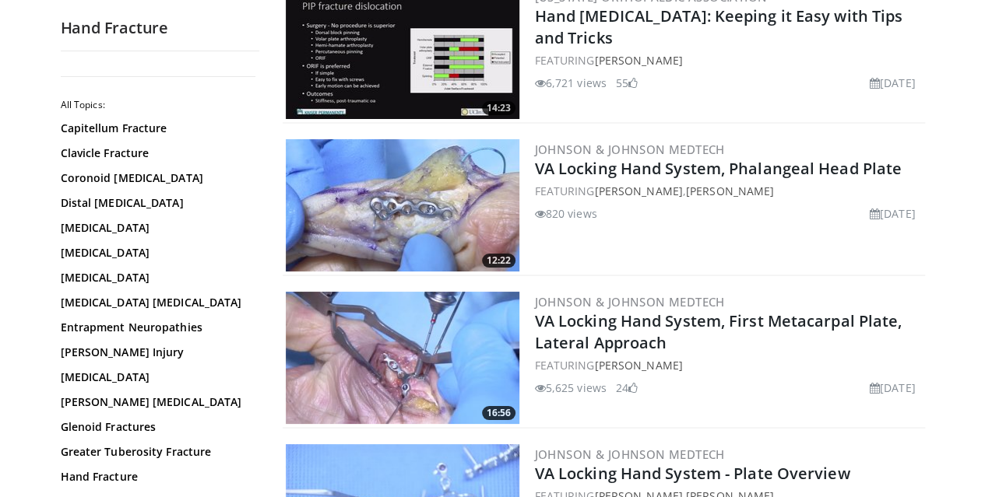
click at [371, 292] on img at bounding box center [403, 358] width 234 height 132
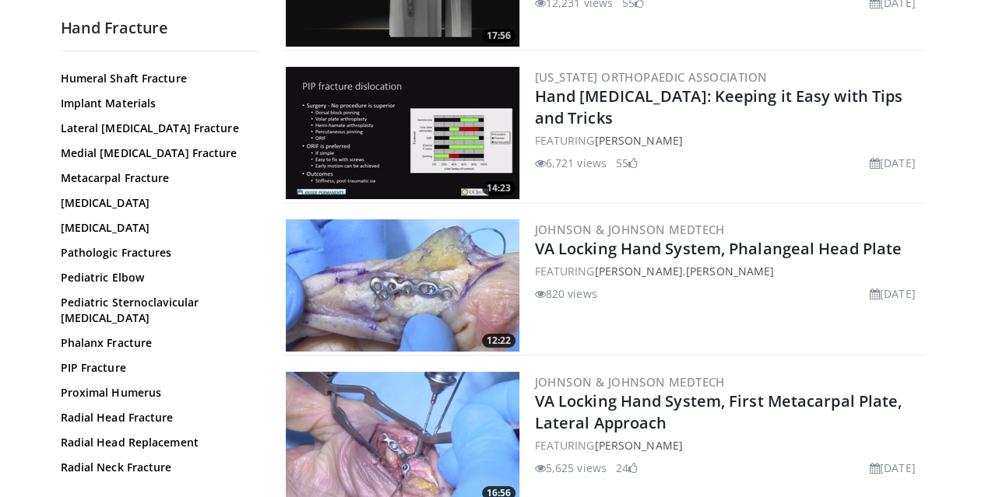
scroll to position [427, 0]
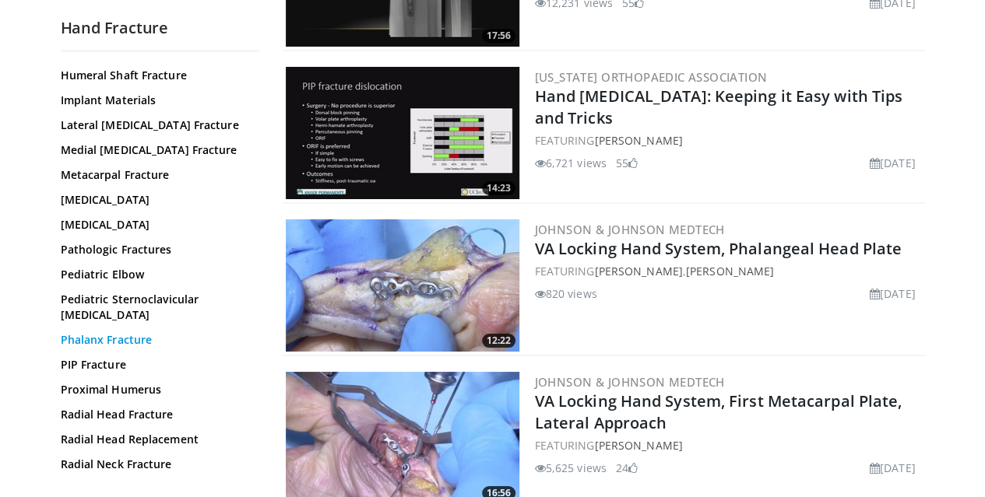
click at [67, 332] on link "Phalanx Fracture" at bounding box center [156, 340] width 191 height 16
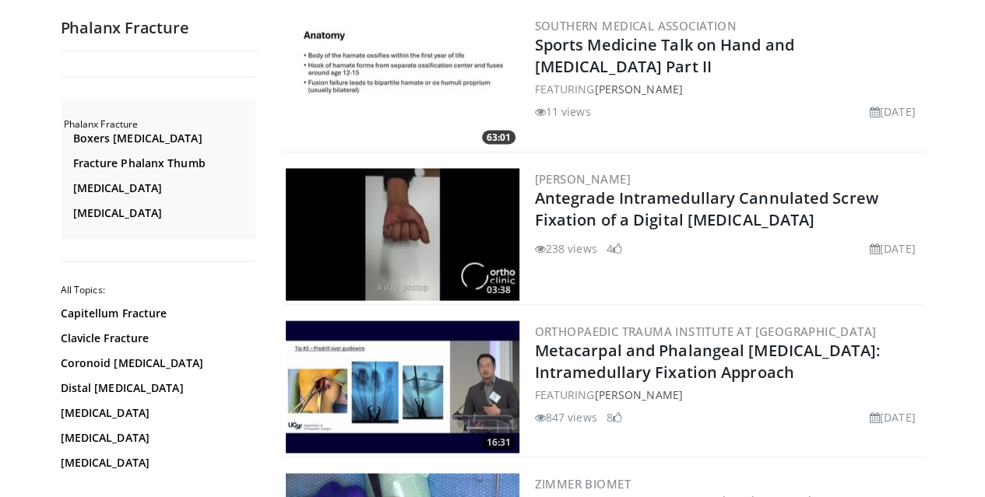
scroll to position [1348, 0]
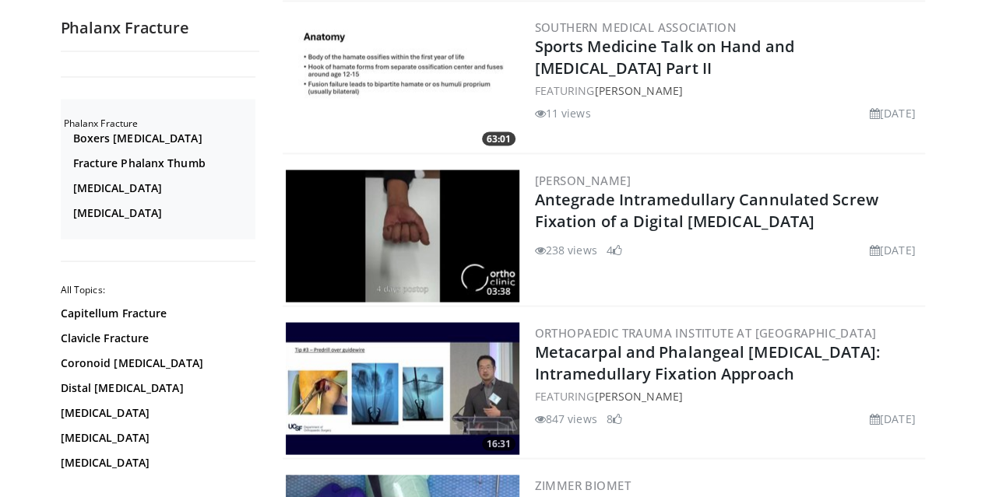
click at [337, 170] on img at bounding box center [403, 236] width 234 height 132
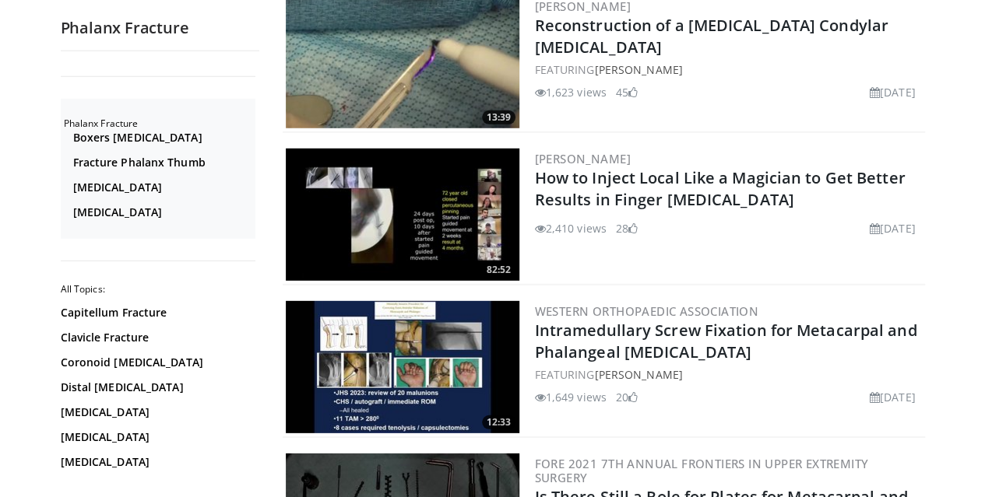
scroll to position [2133, 0]
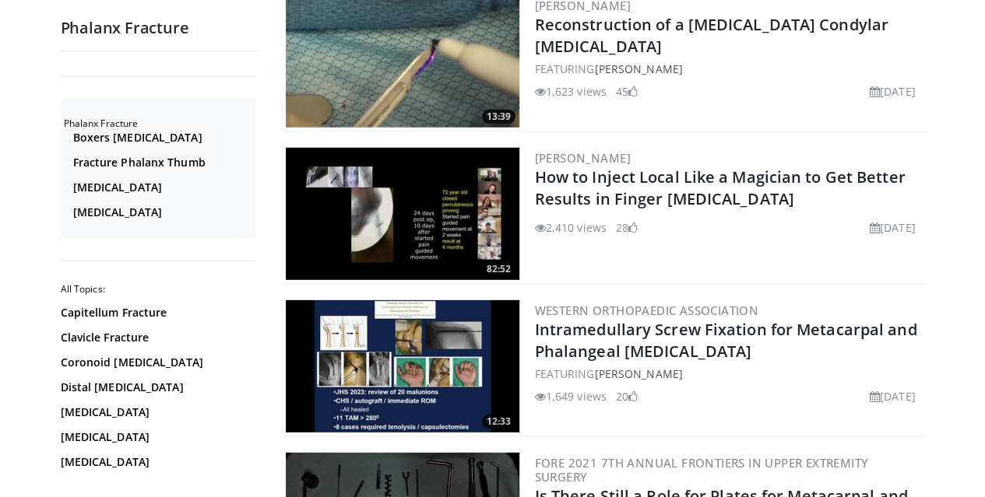
click at [393, 300] on img at bounding box center [403, 366] width 234 height 132
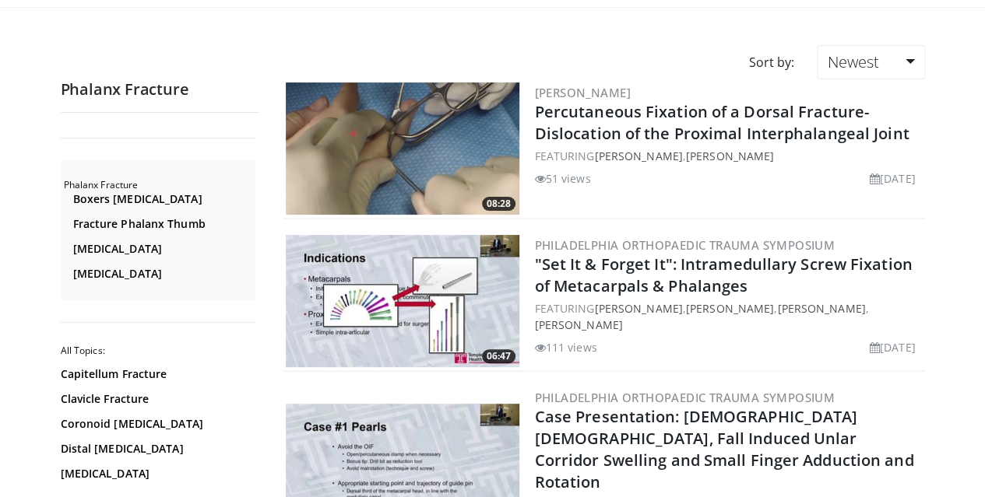
scroll to position [132, 0]
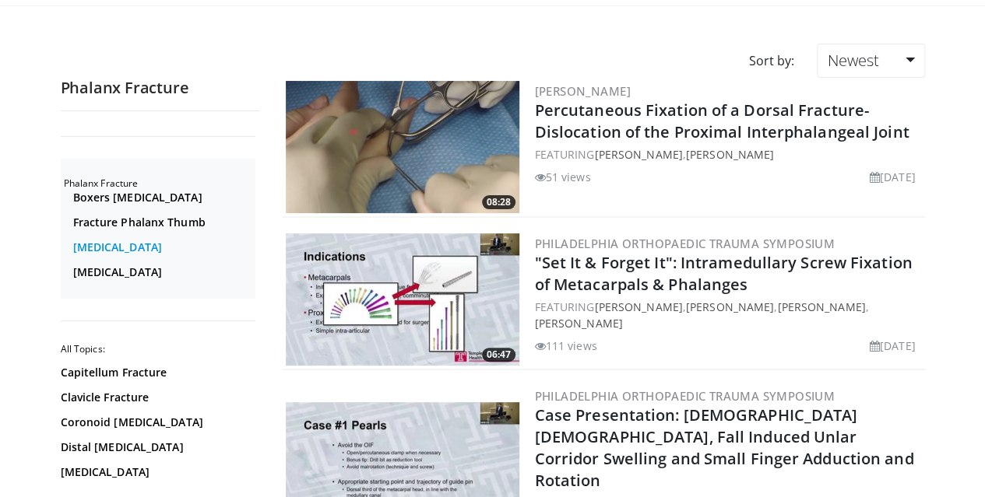
click at [83, 244] on link "Middle Phalanx" at bounding box center [162, 248] width 178 height 16
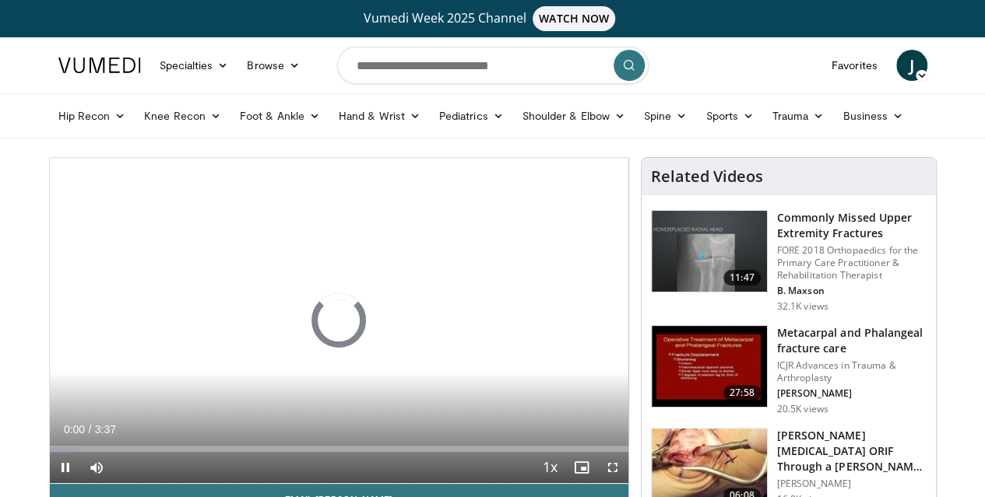
scroll to position [104, 0]
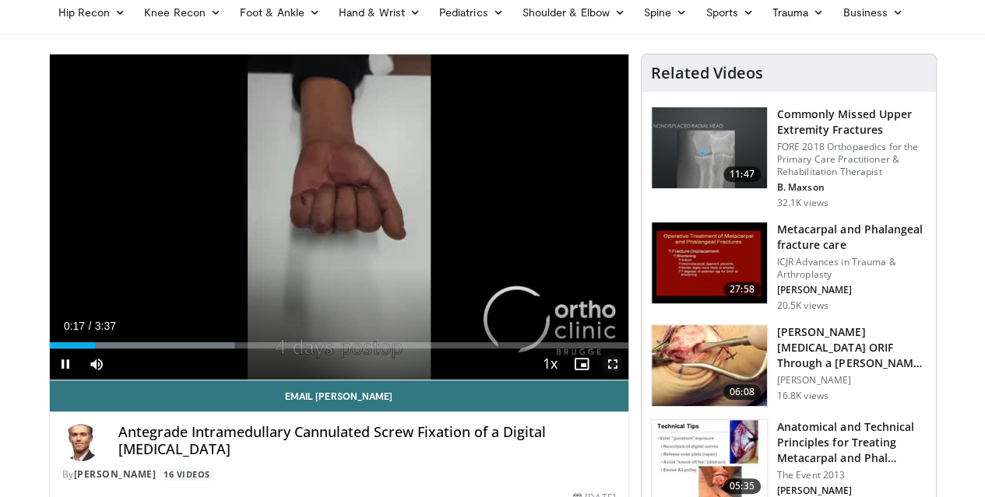
click at [627, 380] on span "Video Player" at bounding box center [612, 364] width 31 height 31
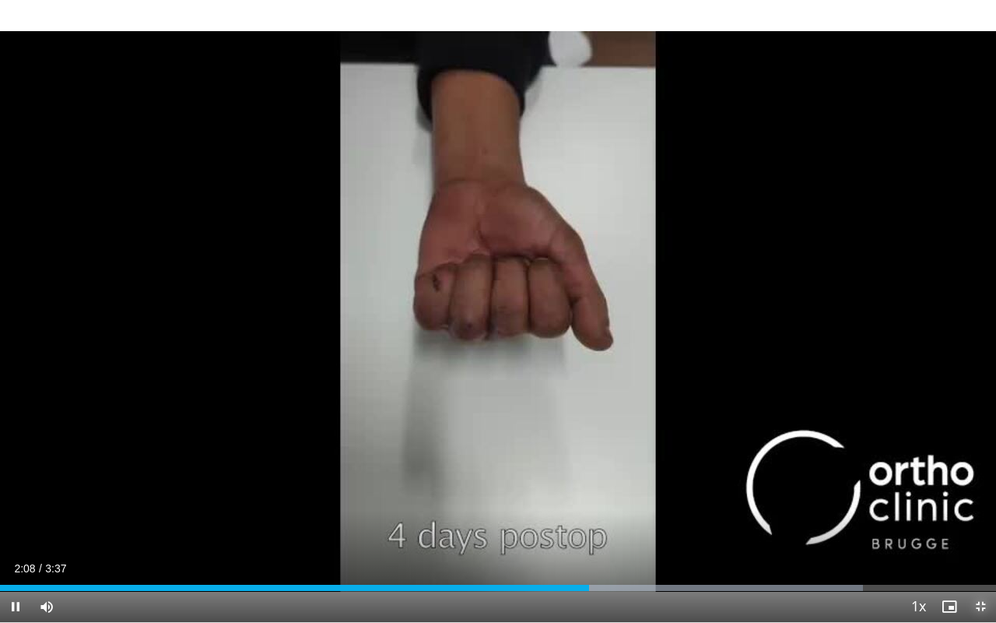
click at [984, 497] on span "Video Player" at bounding box center [980, 606] width 31 height 31
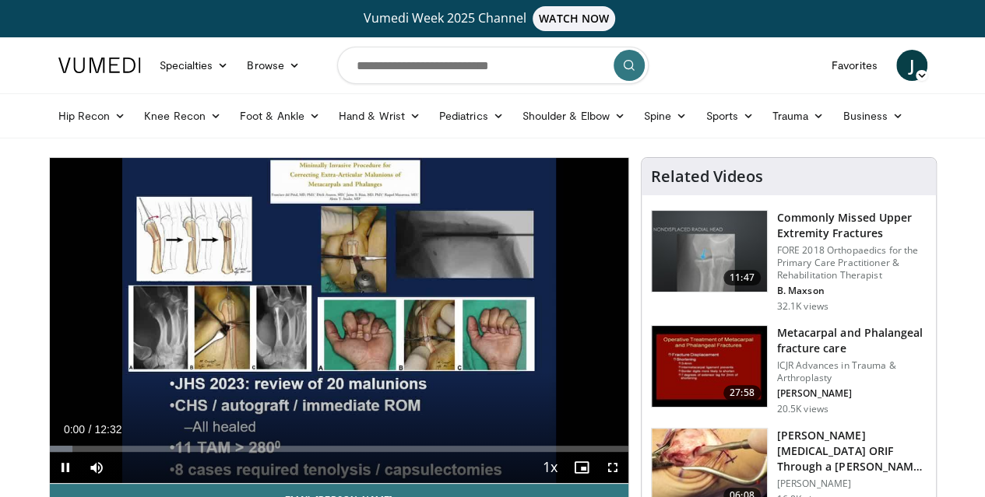
scroll to position [67, 0]
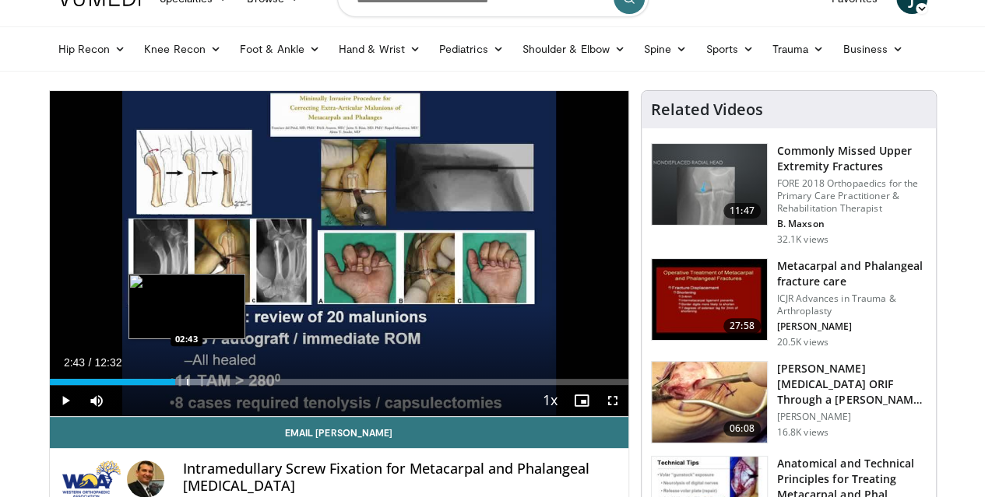
click at [146, 385] on div "Loaded : 27.69% 02:43 02:43" at bounding box center [339, 378] width 578 height 15
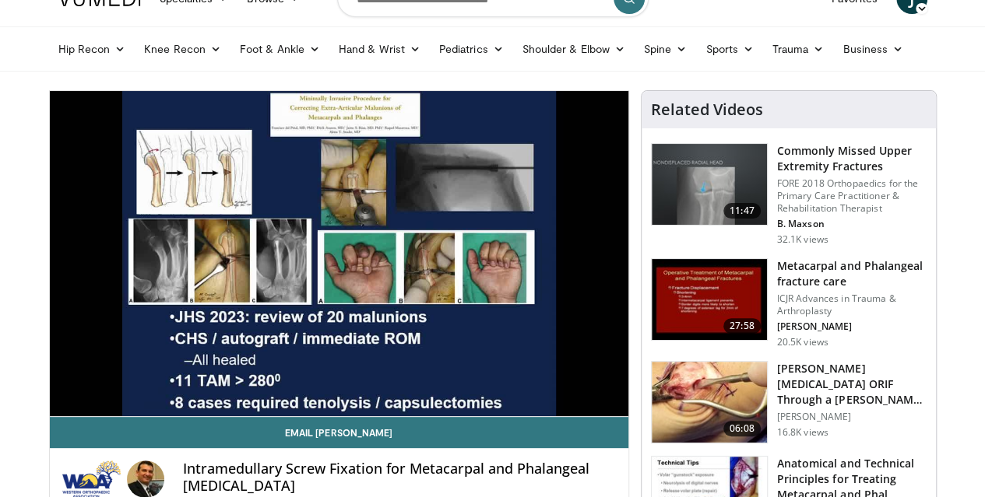
click at [745, 362] on img at bounding box center [708, 402] width 115 height 81
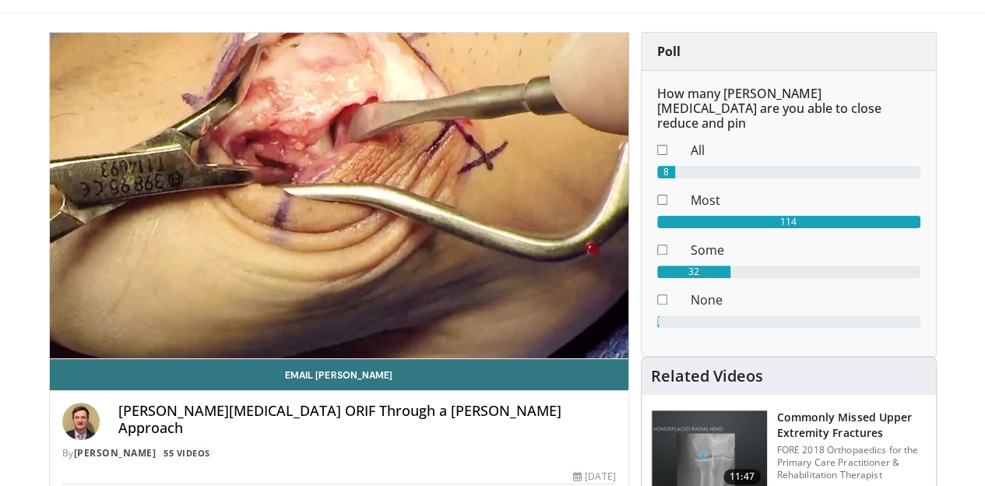
scroll to position [128, 0]
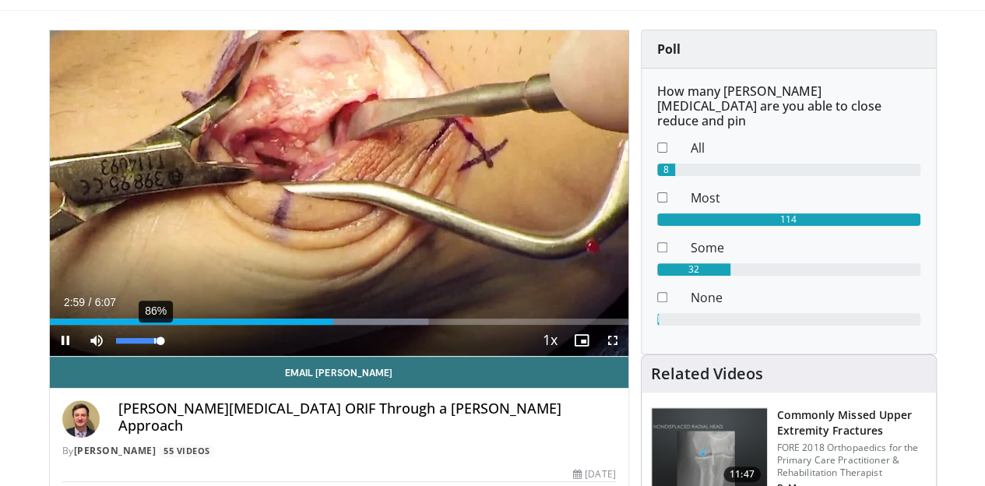
click at [114, 356] on div "86%" at bounding box center [138, 340] width 54 height 31
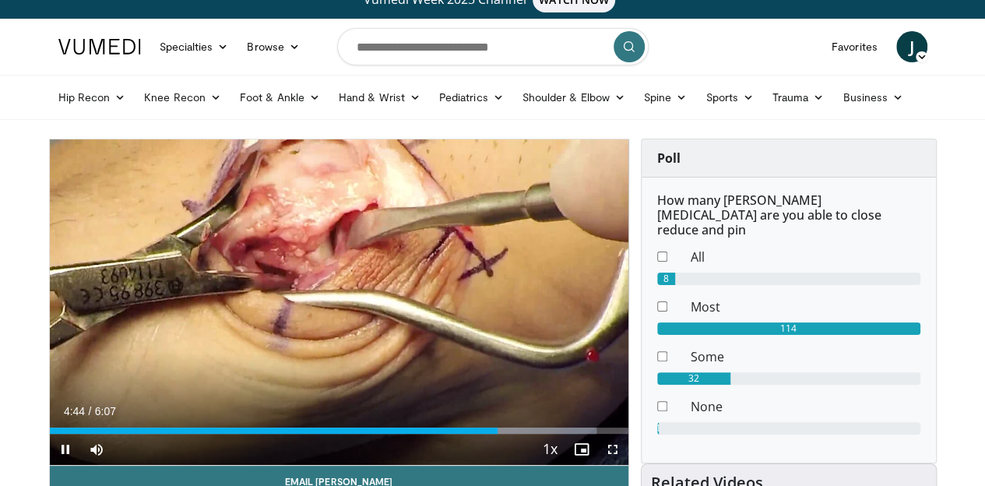
scroll to position [18, 0]
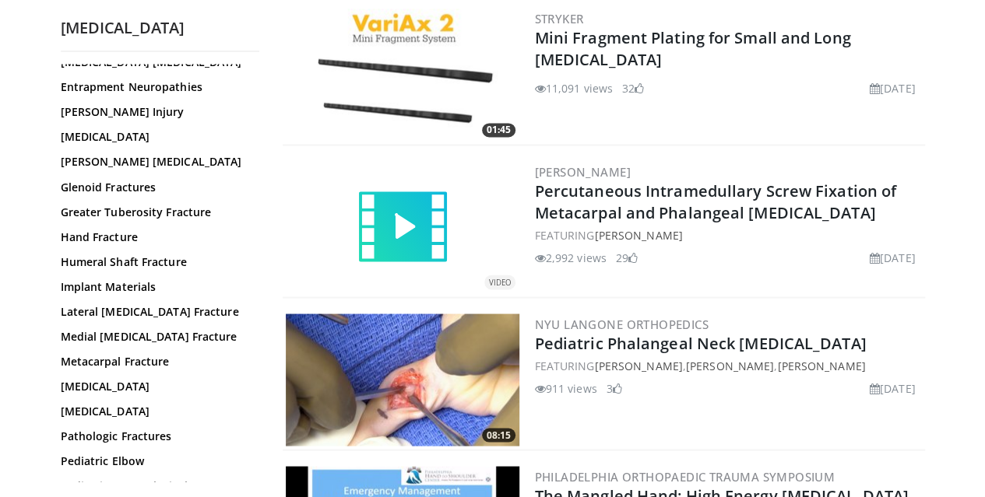
scroll to position [241, 0]
click at [90, 286] on link "Implant Materials" at bounding box center [156, 286] width 191 height 16
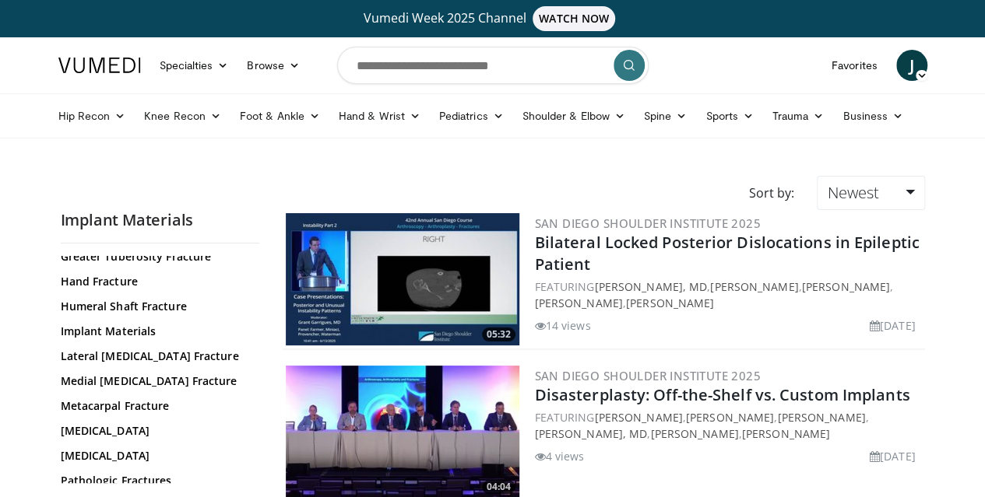
scroll to position [399, 0]
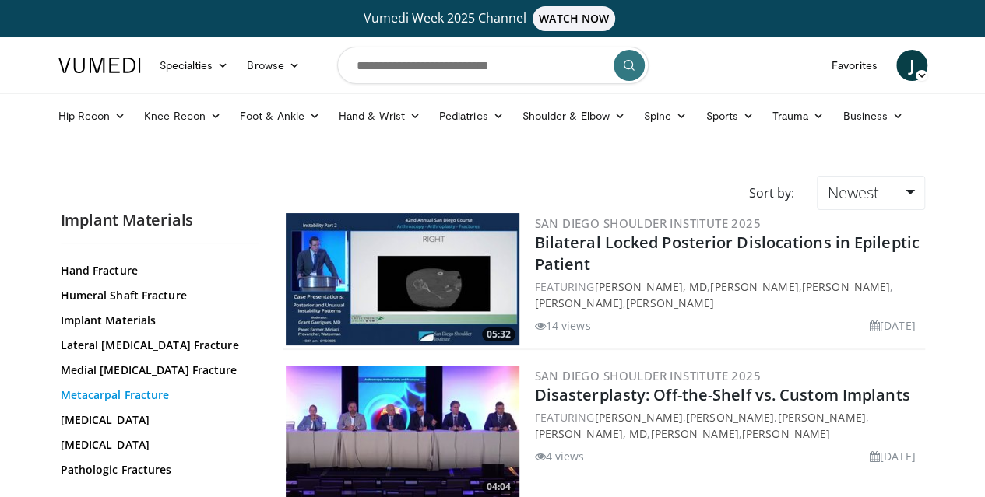
click at [95, 395] on link "Metacarpal Fracture" at bounding box center [156, 396] width 191 height 16
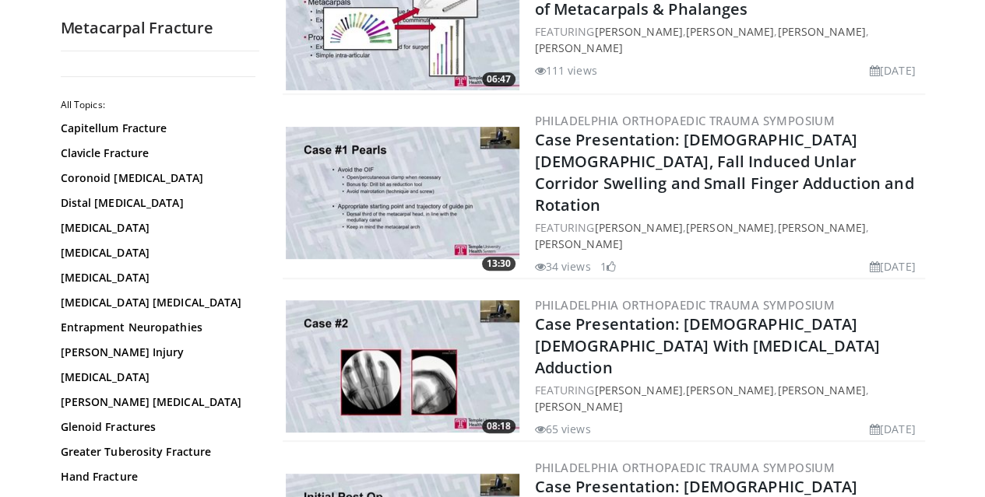
scroll to position [254, 0]
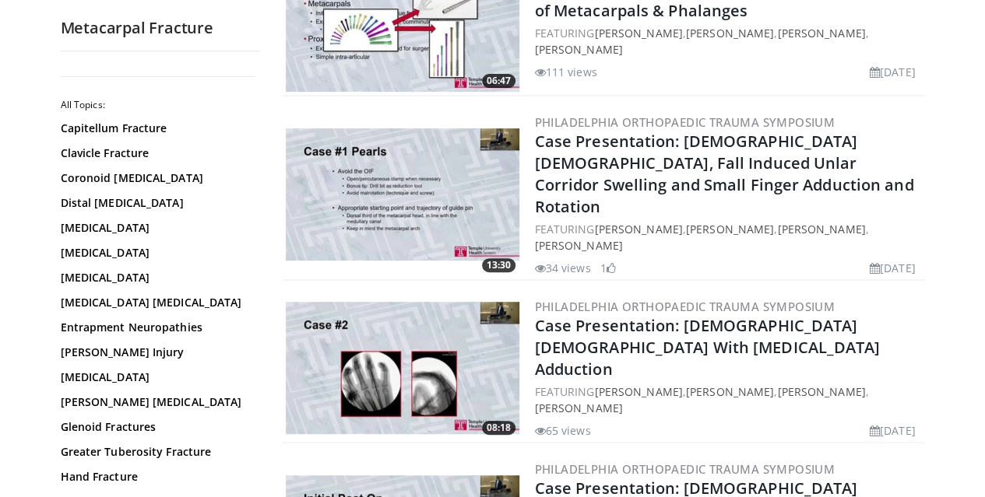
click at [373, 164] on img at bounding box center [403, 194] width 234 height 132
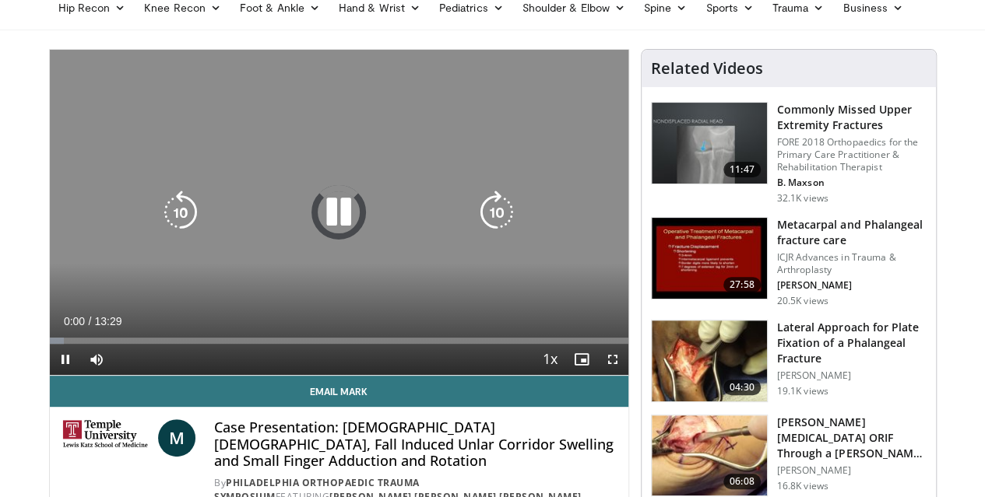
scroll to position [119, 0]
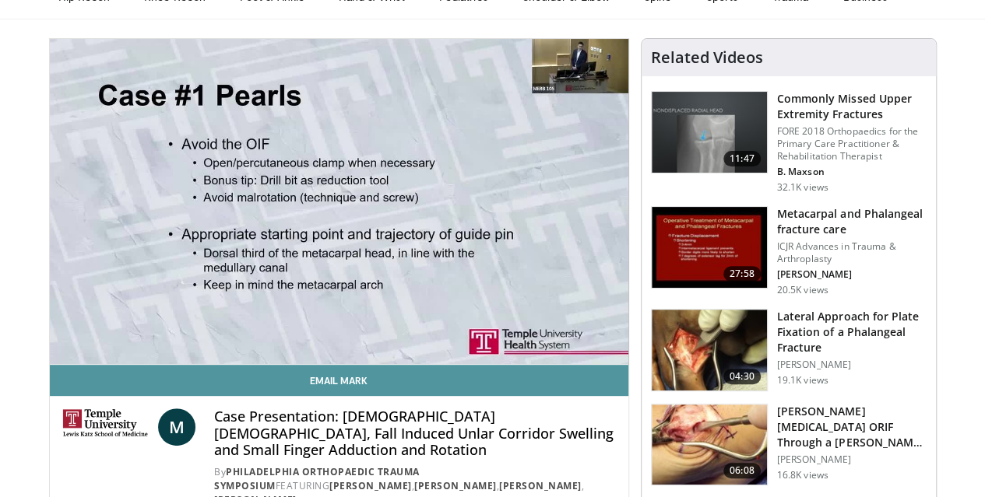
click at [381, 396] on link "Email Mark" at bounding box center [339, 380] width 578 height 31
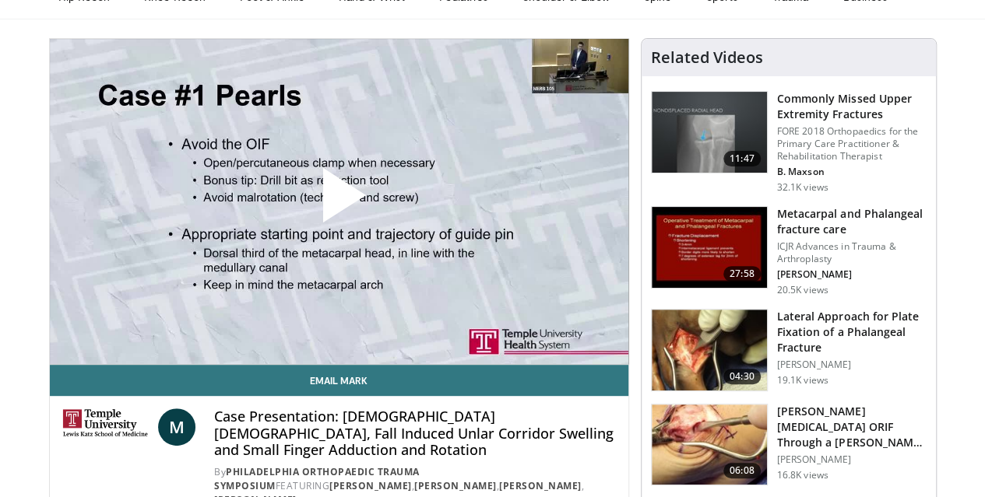
click at [339, 202] on span "Video Player" at bounding box center [339, 202] width 0 height 0
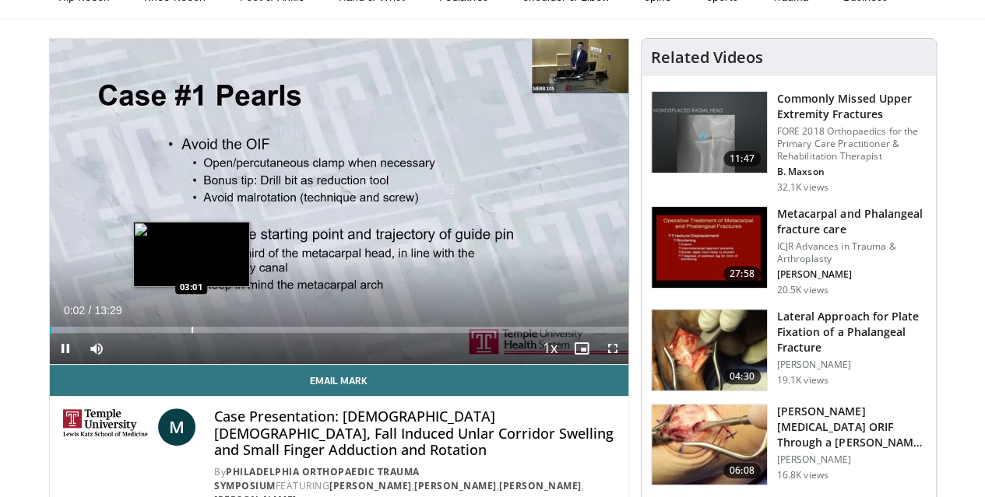
click at [191, 333] on div "Progress Bar" at bounding box center [192, 330] width 2 height 6
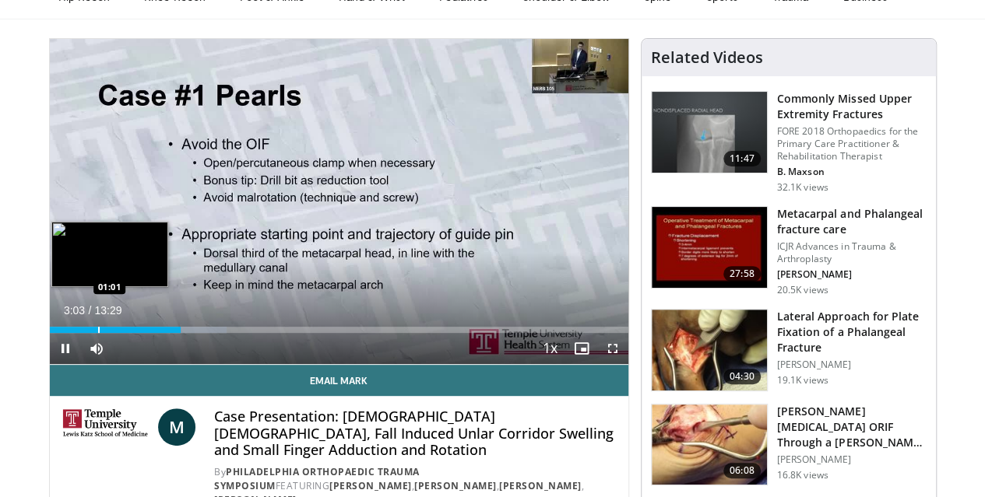
click at [58, 333] on div "Loaded : 30.64% 03:03 01:01" at bounding box center [339, 325] width 578 height 15
click at [77, 333] on div "Progress Bar" at bounding box center [78, 330] width 2 height 6
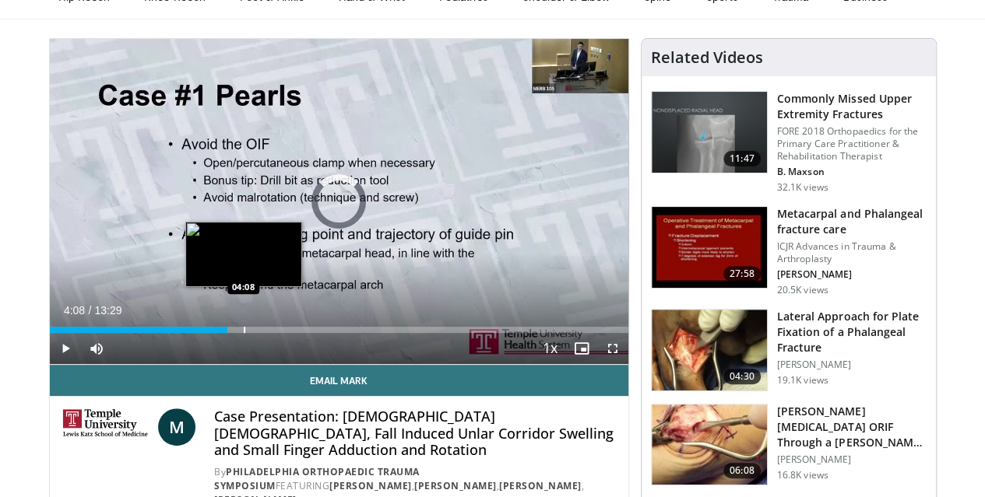
click at [204, 333] on div "Loaded : 0.00% 01:30 04:08" at bounding box center [339, 325] width 578 height 15
click at [250, 333] on div "Progress Bar" at bounding box center [251, 330] width 2 height 6
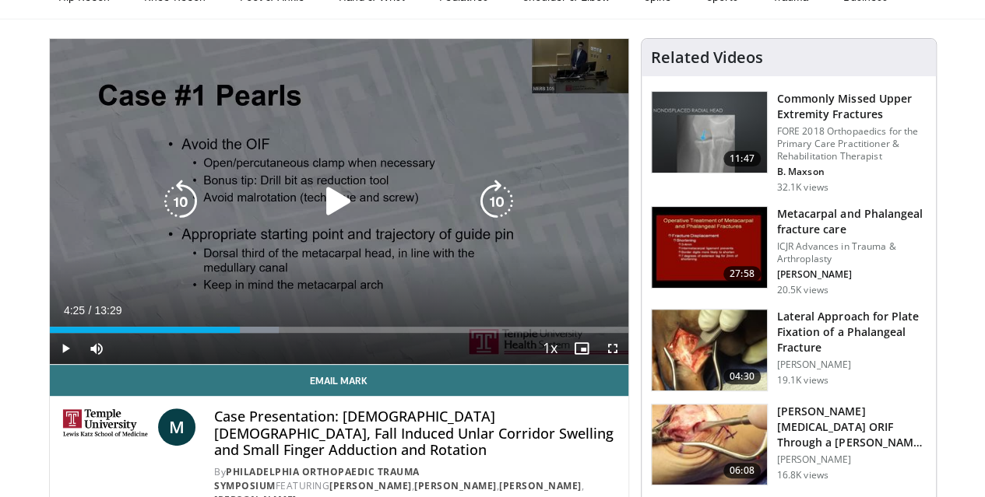
click at [227, 333] on div "Progress Bar" at bounding box center [252, 330] width 51 height 6
click at [170, 135] on div "10 seconds Tap to unmute" at bounding box center [339, 201] width 578 height 325
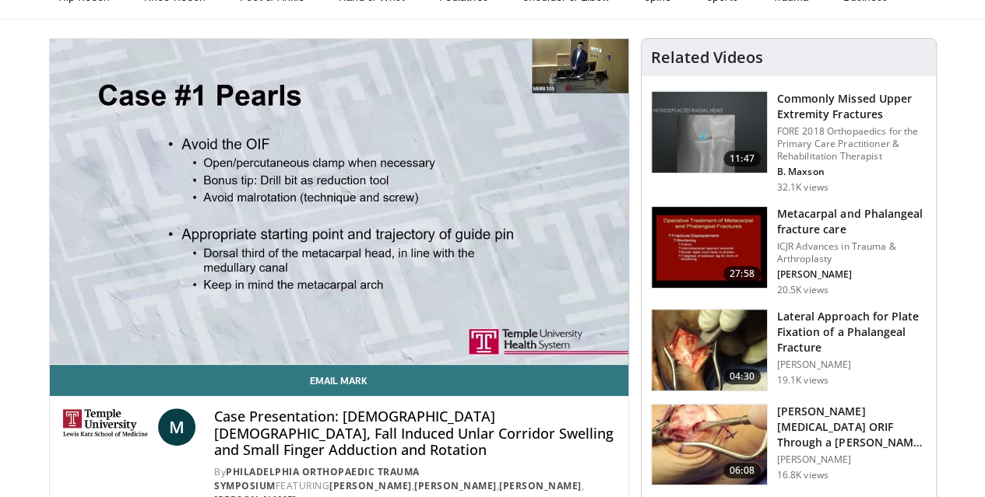
click at [701, 346] on img at bounding box center [708, 350] width 115 height 81
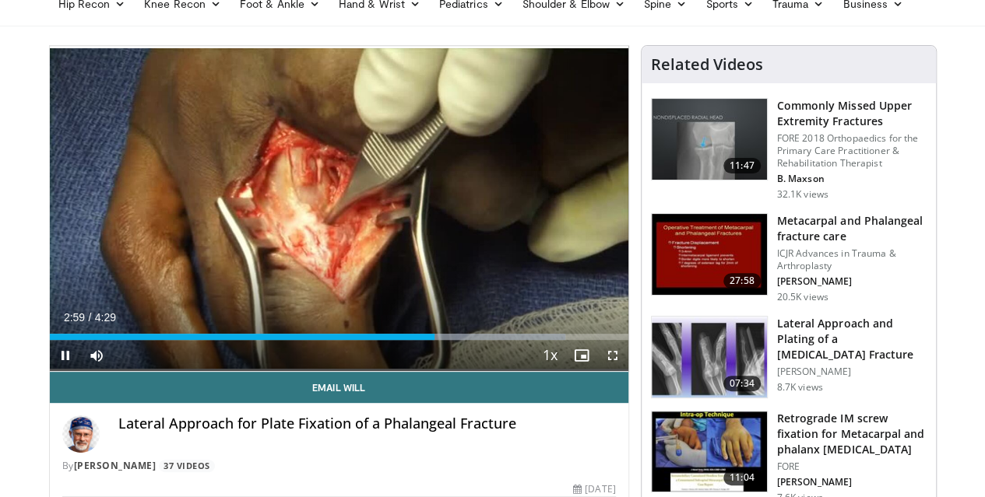
scroll to position [111, 0]
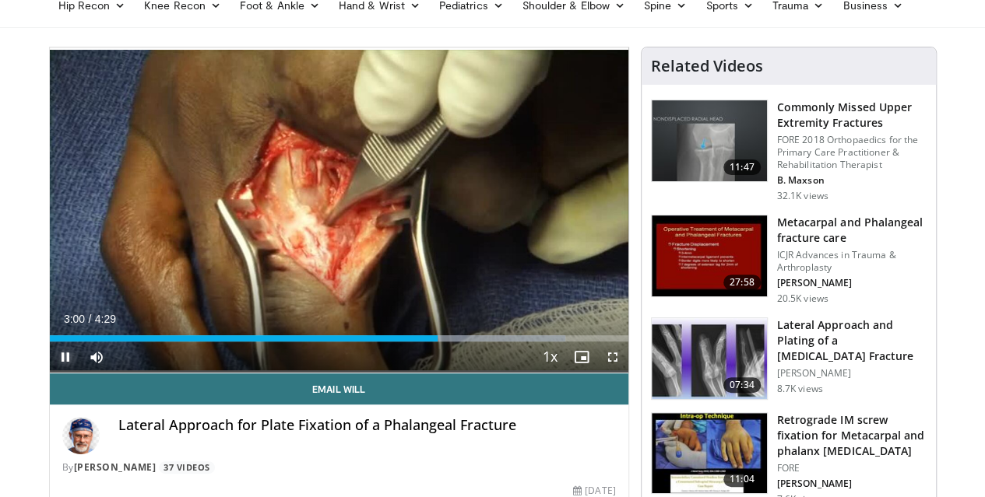
click at [50, 373] on span "Video Player" at bounding box center [65, 357] width 31 height 31
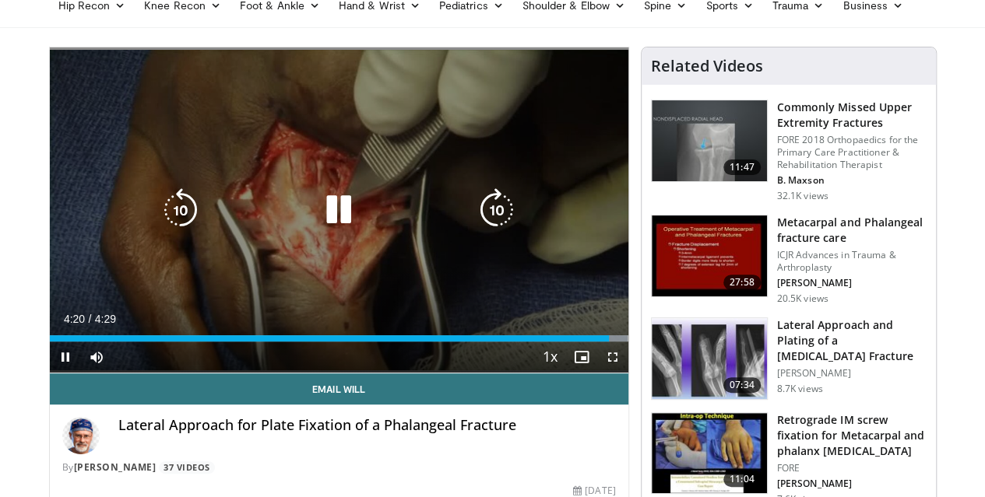
click at [266, 195] on div "30 seconds Tap to unmute" at bounding box center [339, 209] width 578 height 325
